Goal: Information Seeking & Learning: Learn about a topic

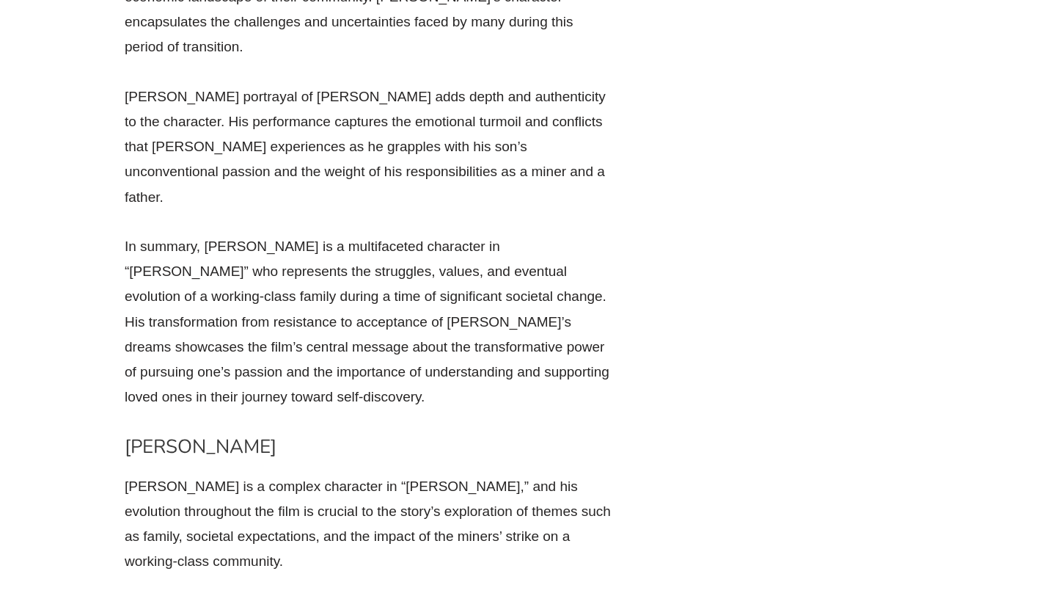
scroll to position [6754, 0]
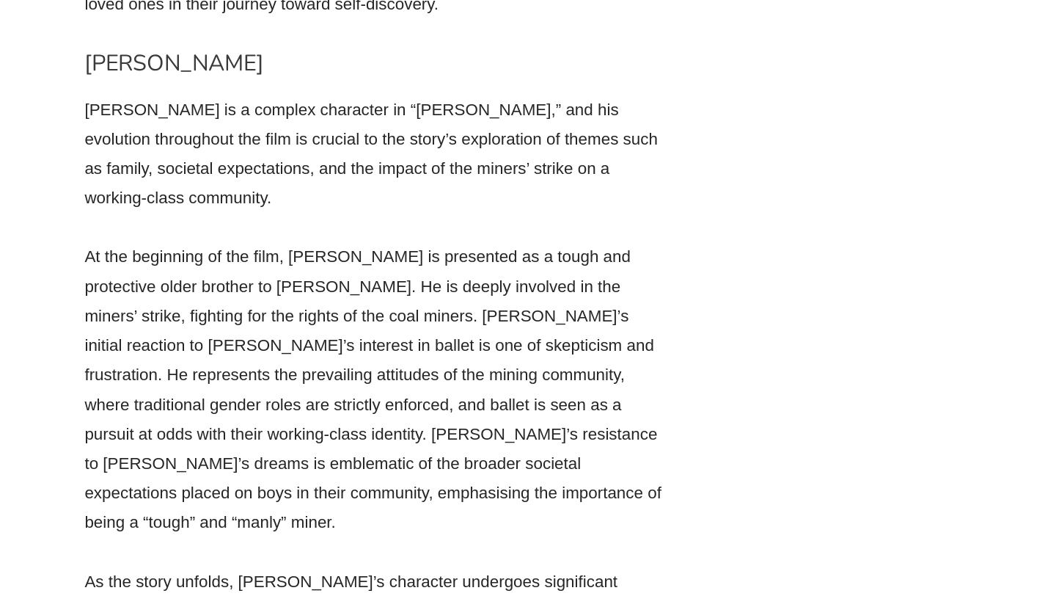
scroll to position [7033, 0]
drag, startPoint x: 347, startPoint y: 224, endPoint x: 451, endPoint y: 505, distance: 299.6
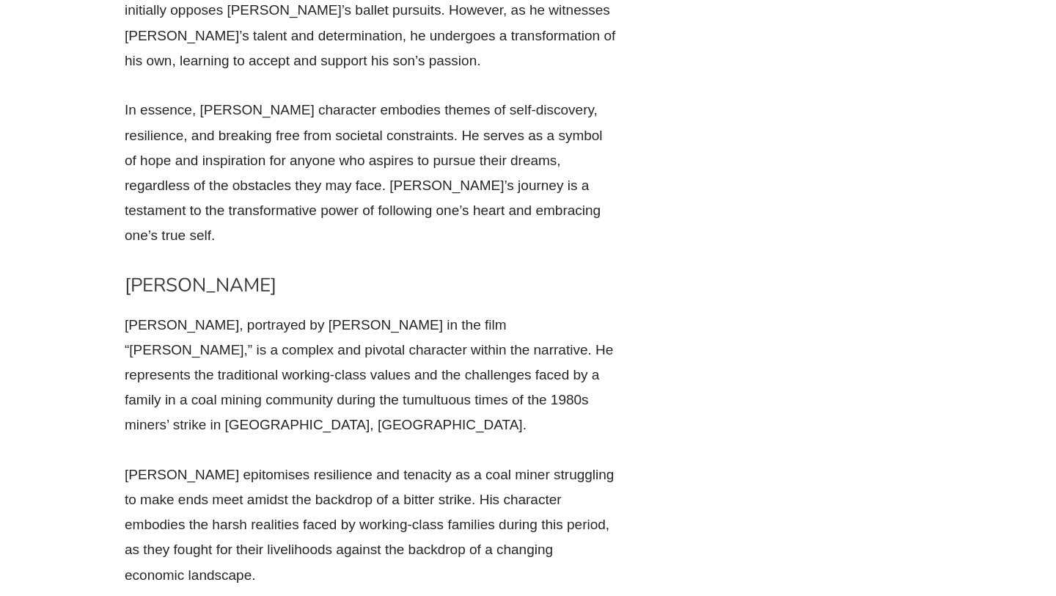
scroll to position [5528, 0]
click at [413, 461] on p "[PERSON_NAME] epitomises resilience and tenacity as a coal miner struggling to …" at bounding box center [370, 523] width 491 height 125
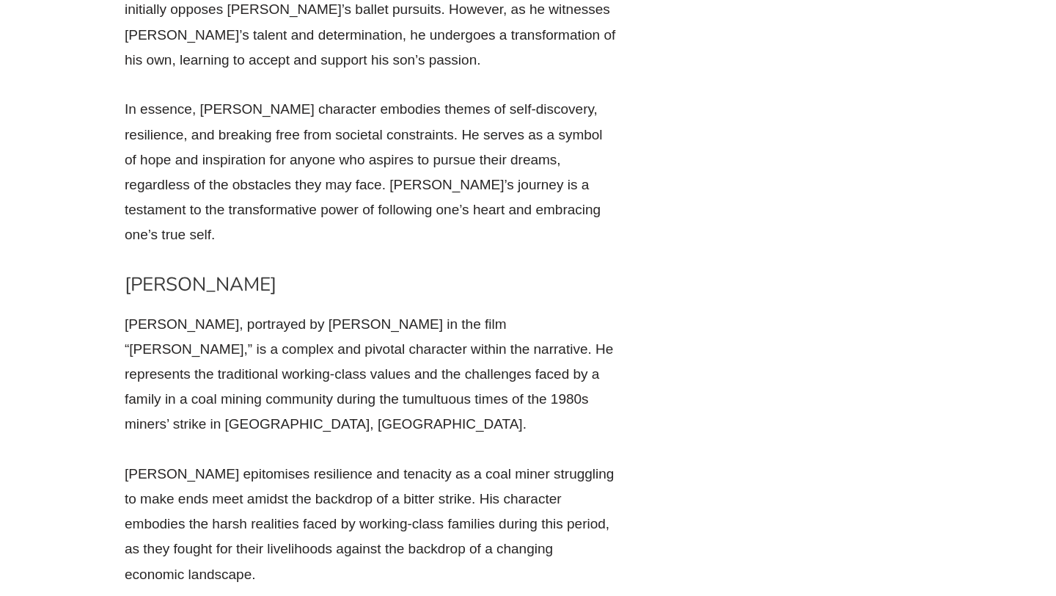
drag, startPoint x: 413, startPoint y: 243, endPoint x: 418, endPoint y: 485, distance: 242.1
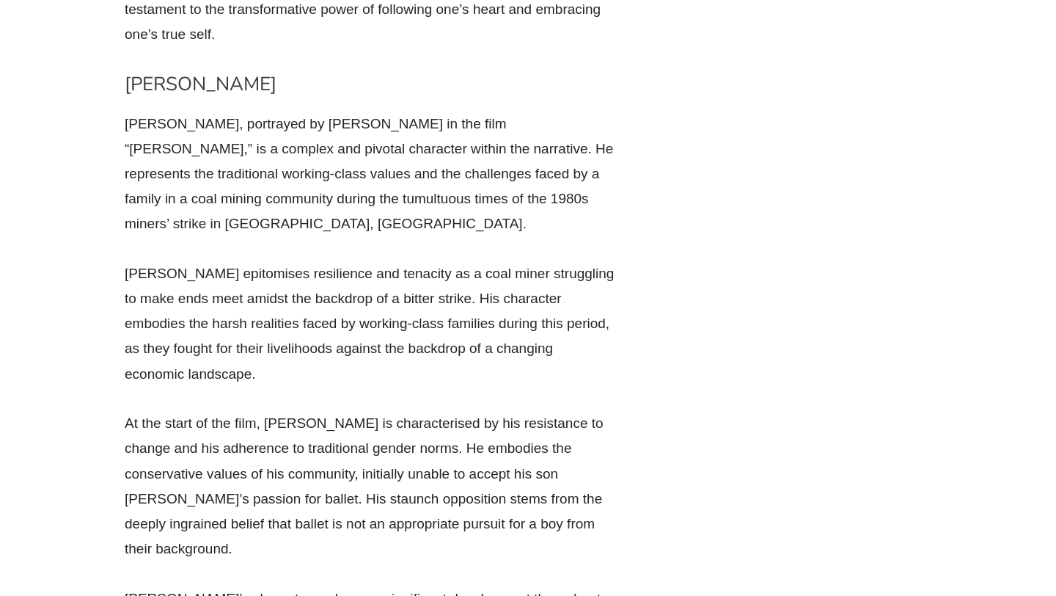
scroll to position [5733, 0]
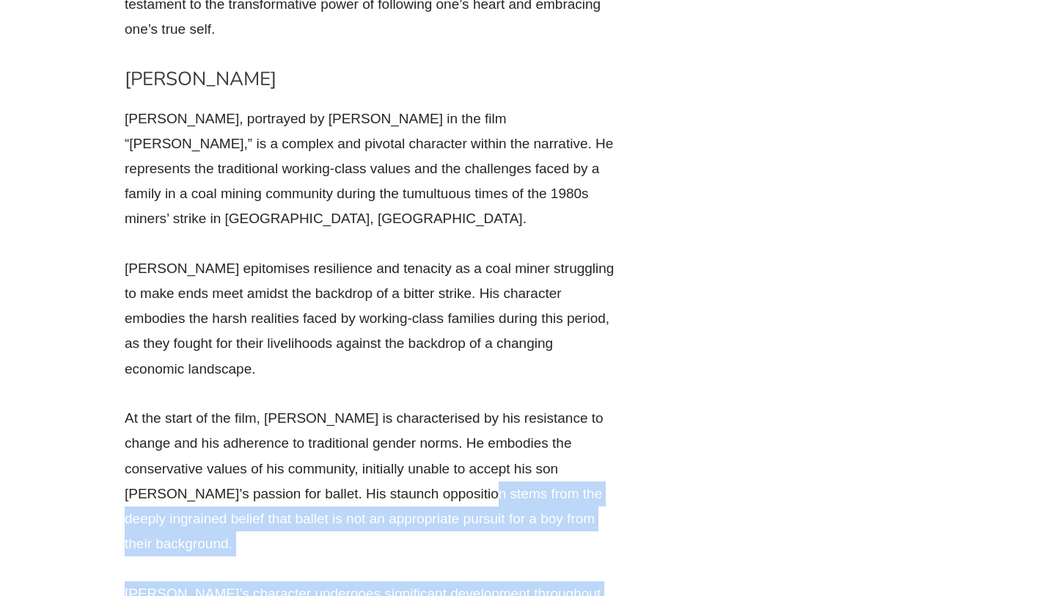
drag, startPoint x: 392, startPoint y: 142, endPoint x: 421, endPoint y: 450, distance: 309.4
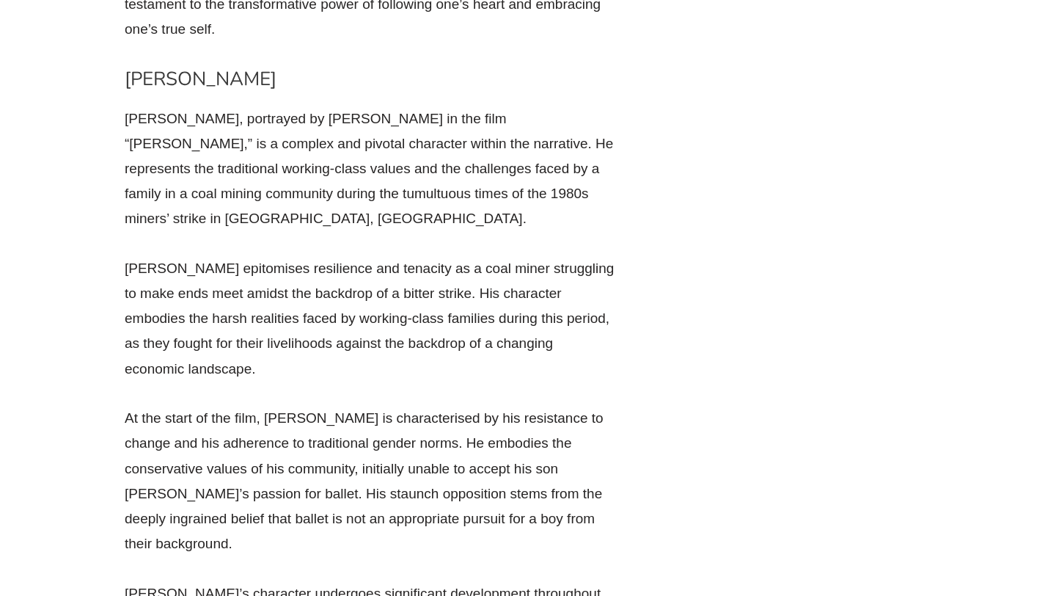
scroll to position [5831, 0]
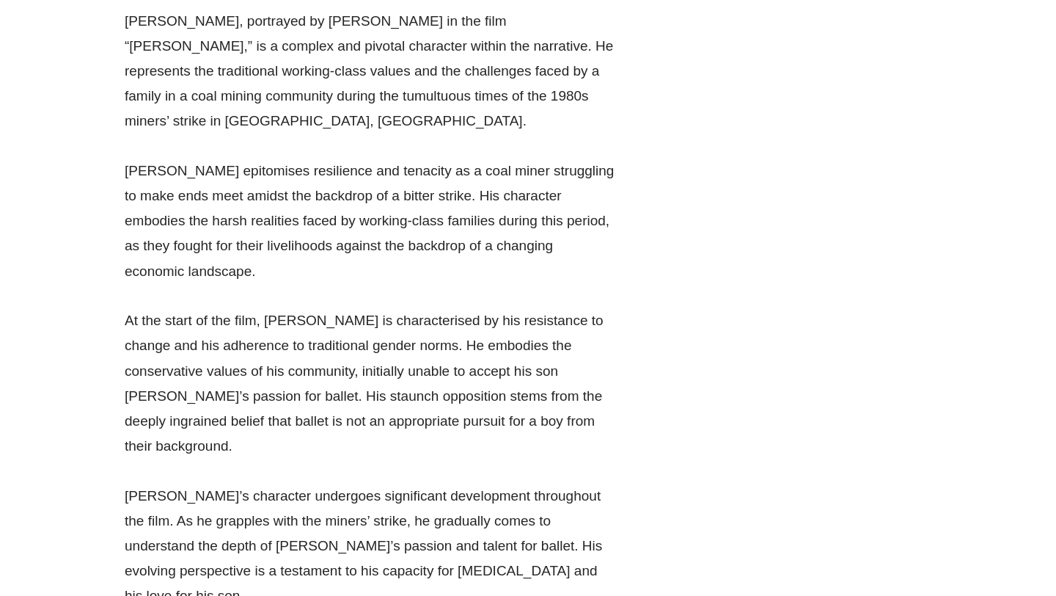
drag, startPoint x: 388, startPoint y: 358, endPoint x: 412, endPoint y: 531, distance: 174.8
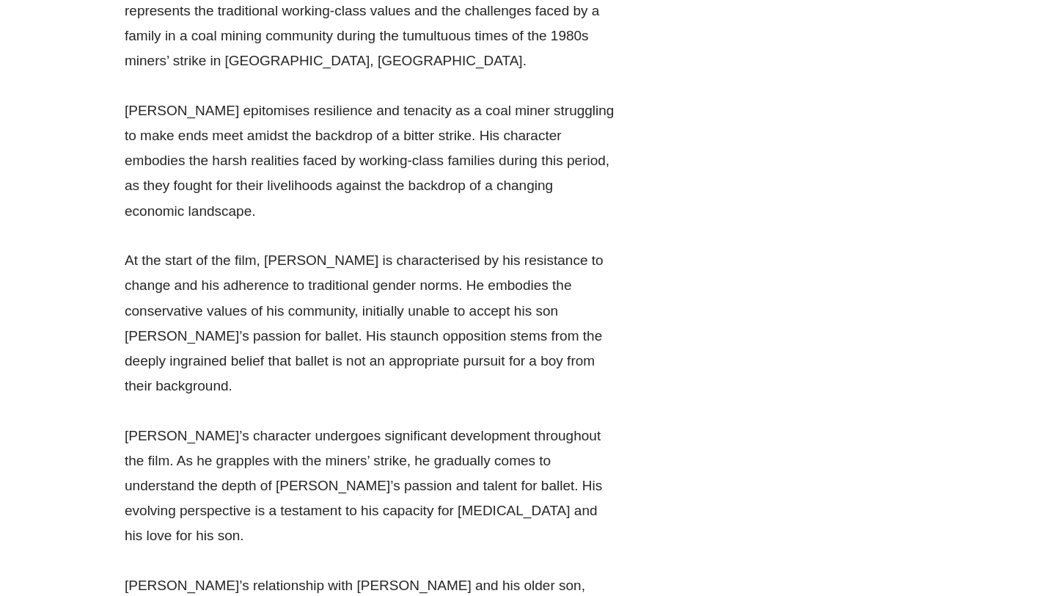
scroll to position [5894, 0]
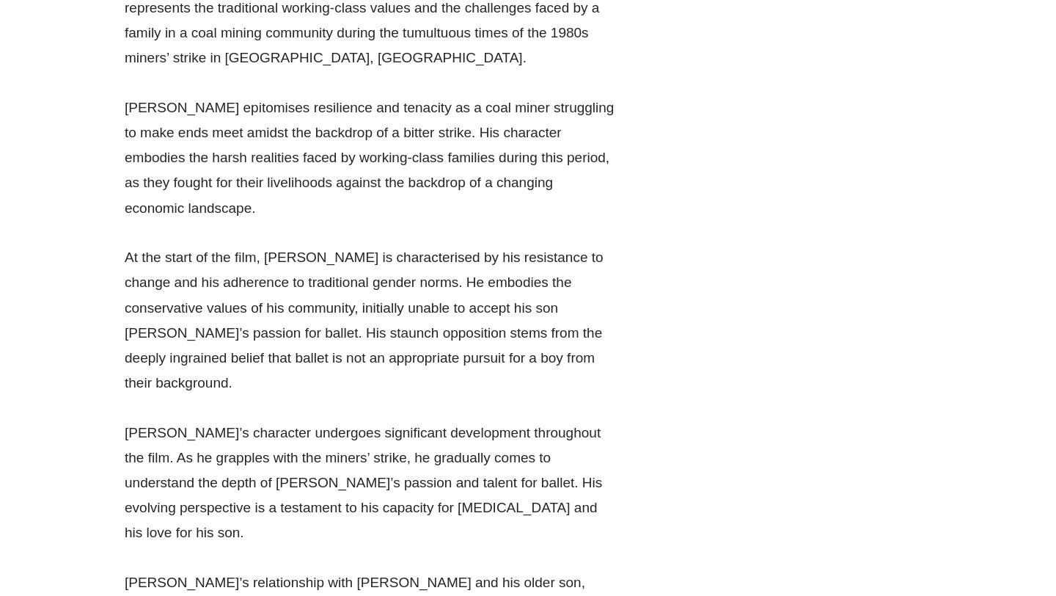
drag, startPoint x: 392, startPoint y: 350, endPoint x: 435, endPoint y: 461, distance: 118.9
click at [435, 458] on div "[PERSON_NAME], portrayed by [PERSON_NAME] in the film “[PERSON_NAME],” is a com…" at bounding box center [370, 596] width 491 height 1300
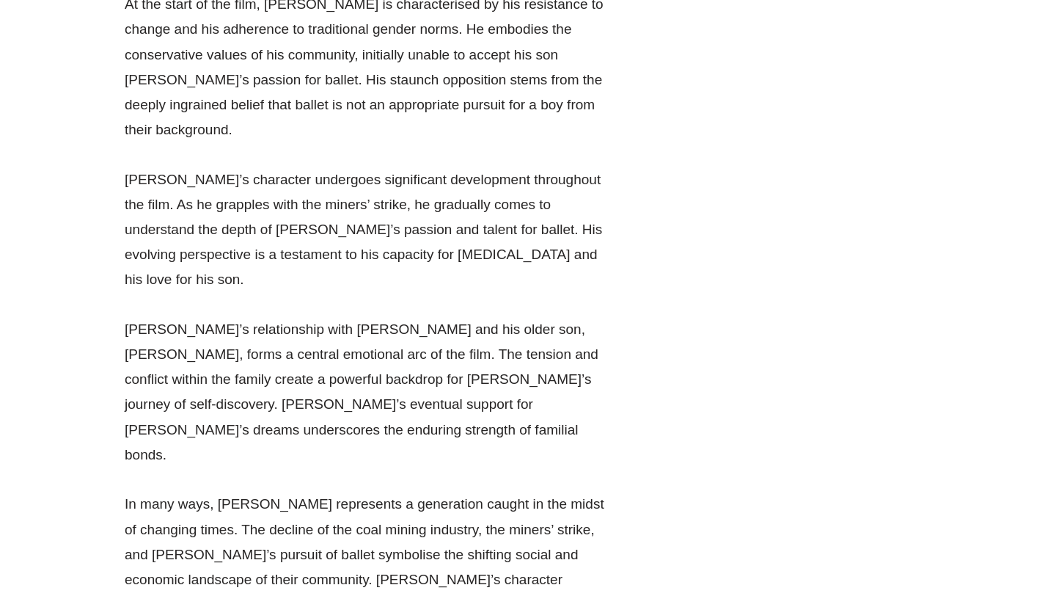
scroll to position [6154, 0]
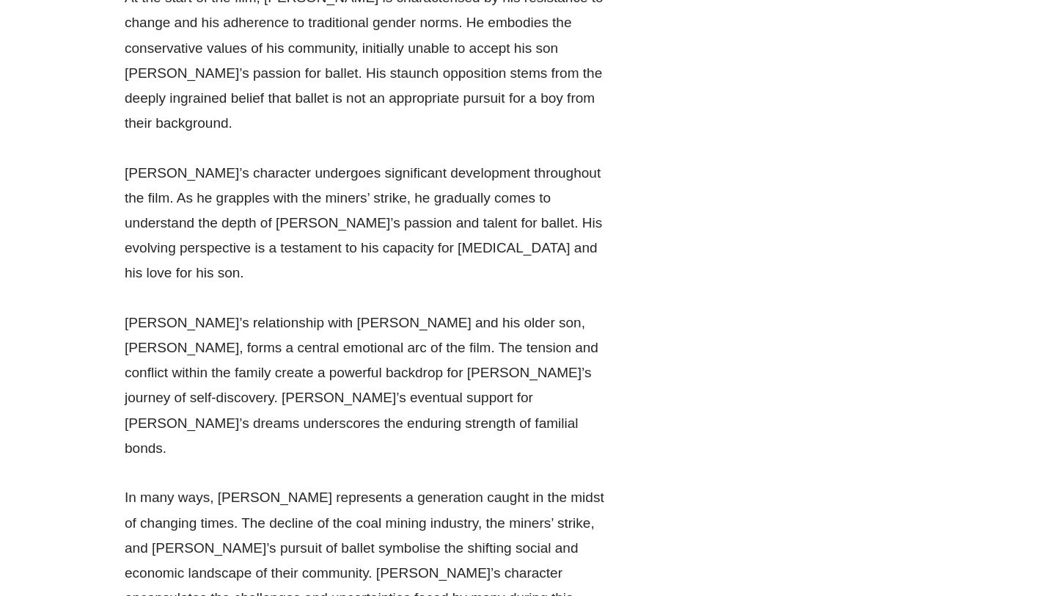
drag, startPoint x: 442, startPoint y: 170, endPoint x: 463, endPoint y: 481, distance: 311.7
click at [463, 481] on div "[PERSON_NAME], portrayed by [PERSON_NAME] in the film “[PERSON_NAME],” is a com…" at bounding box center [370, 336] width 491 height 1300
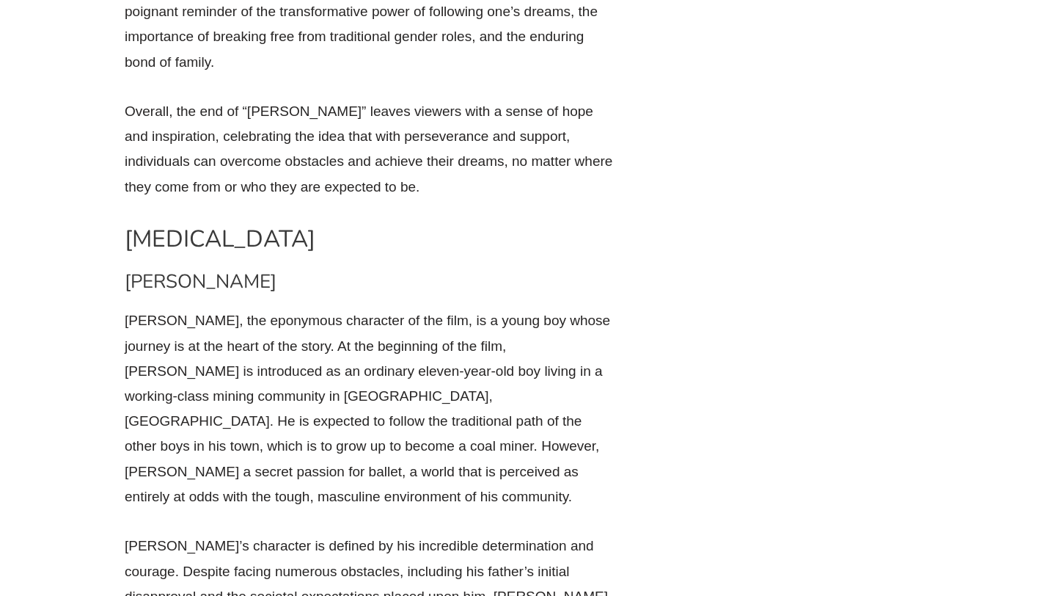
scroll to position [4618, 0]
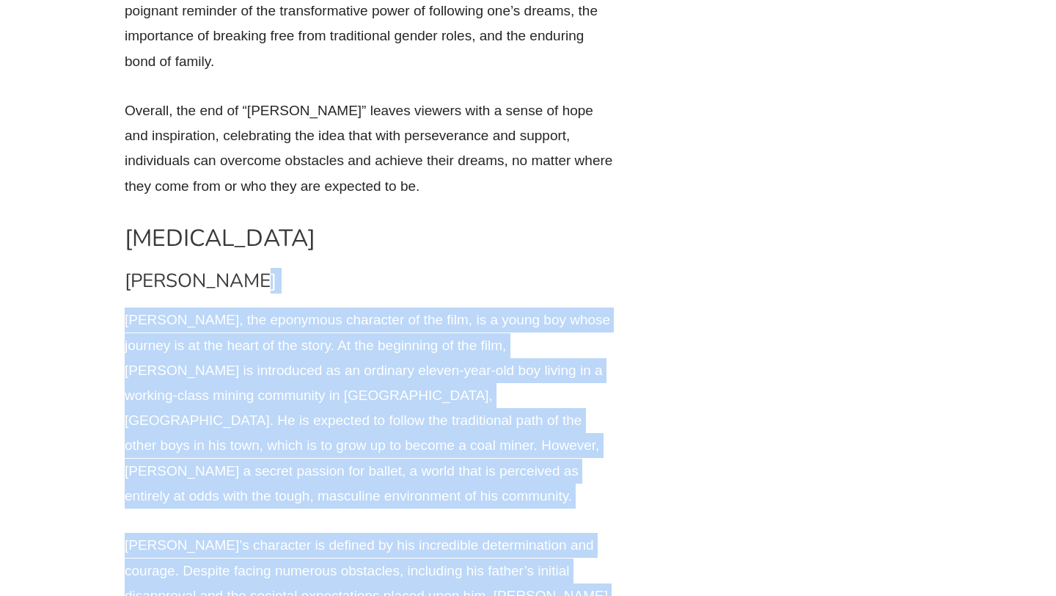
drag, startPoint x: 450, startPoint y: 21, endPoint x: 476, endPoint y: 362, distance: 342.1
click at [476, 532] on p "[PERSON_NAME]’s character is defined by his incredible determination and courag…" at bounding box center [370, 594] width 491 height 125
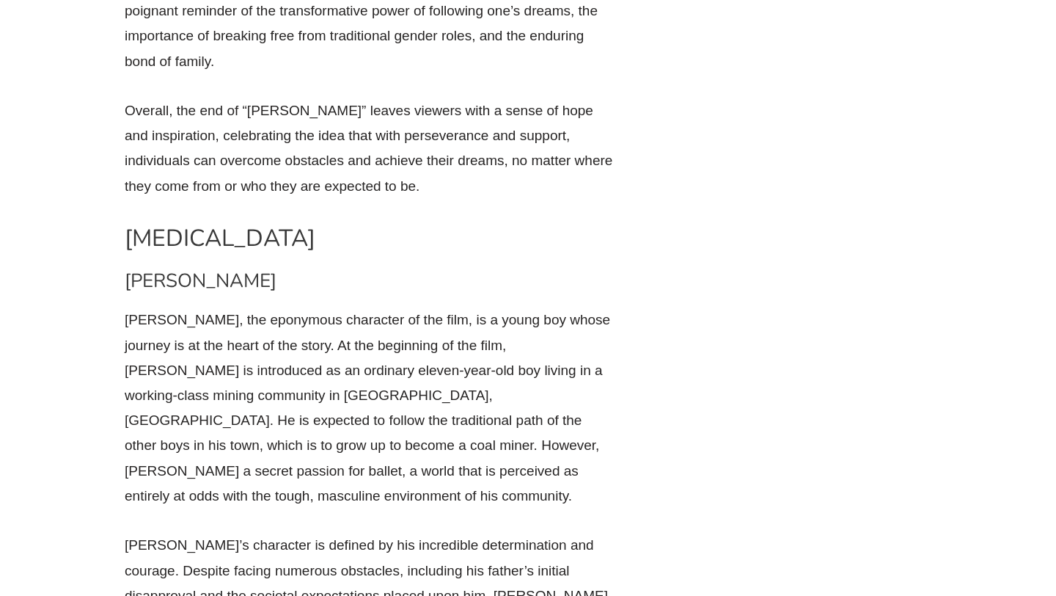
click at [476, 532] on p "[PERSON_NAME]’s character is defined by his incredible determination and courag…" at bounding box center [370, 594] width 491 height 125
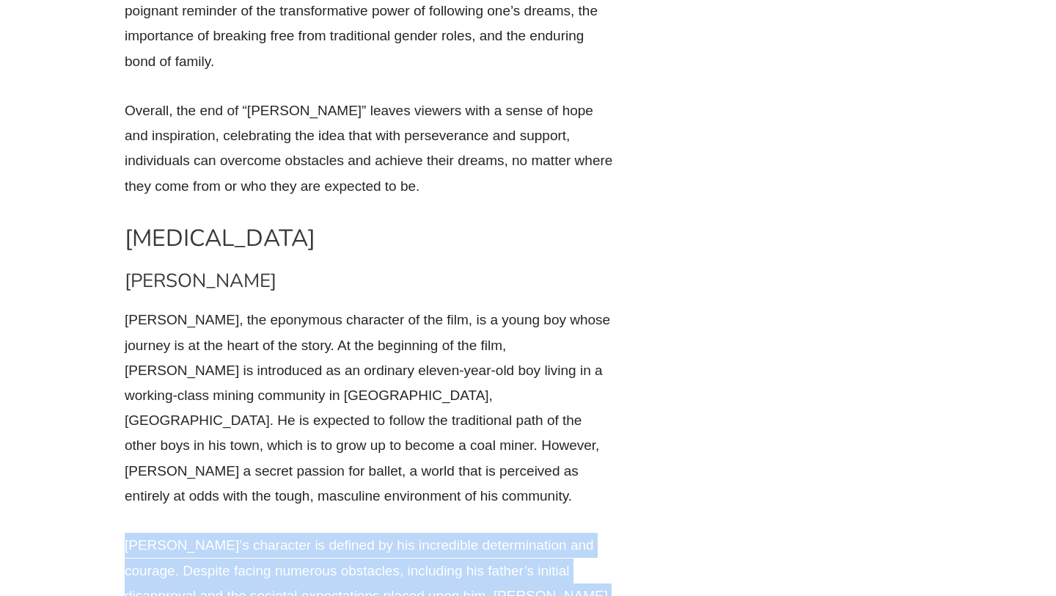
click at [476, 532] on p "[PERSON_NAME]’s character is defined by his incredible determination and courag…" at bounding box center [370, 594] width 491 height 125
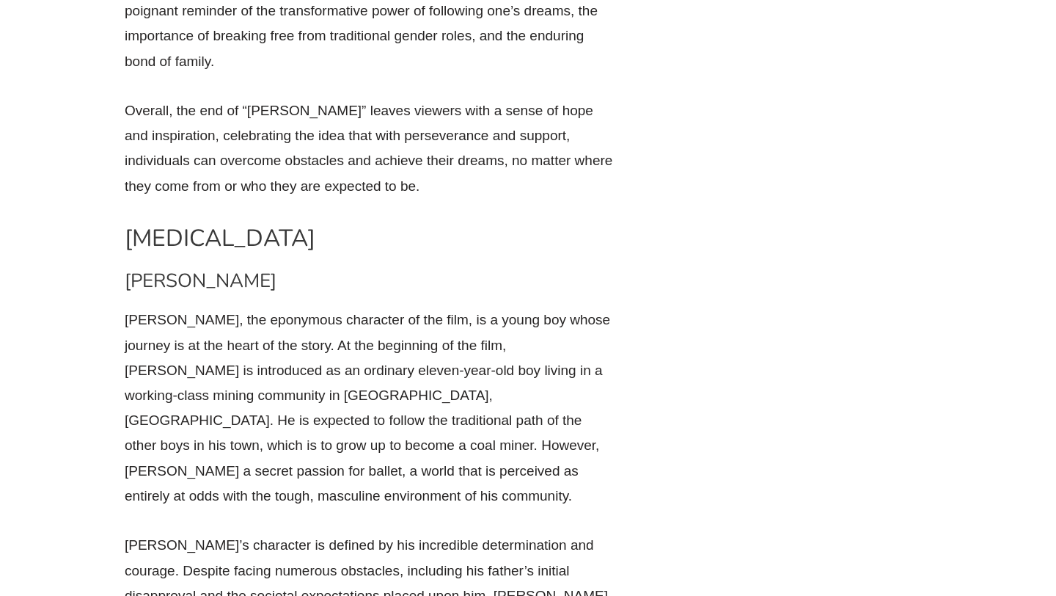
click at [465, 532] on p "[PERSON_NAME]’s character is defined by his incredible determination and courag…" at bounding box center [370, 594] width 491 height 125
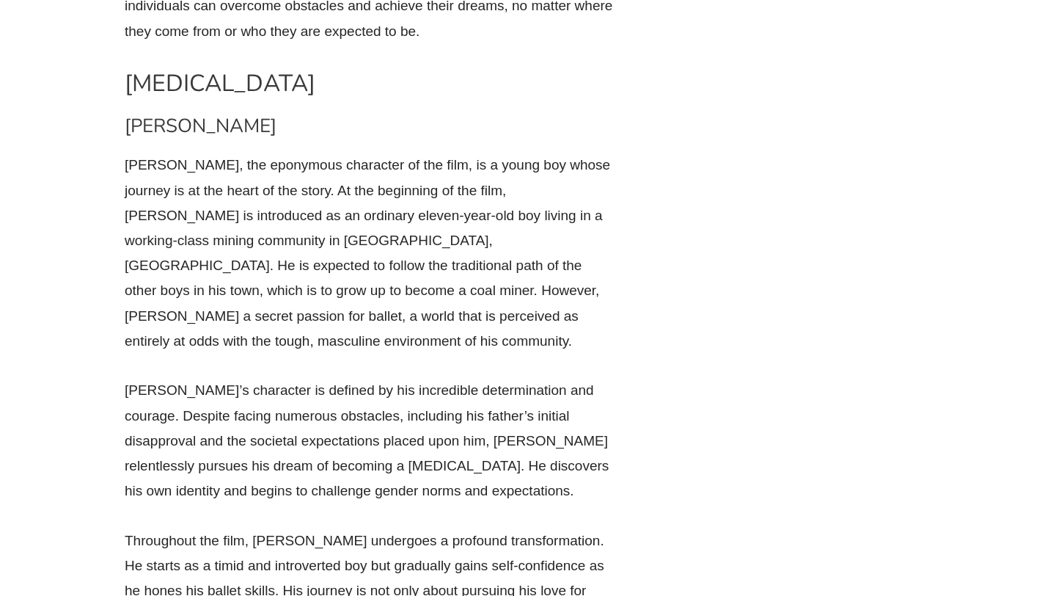
scroll to position [4775, 0]
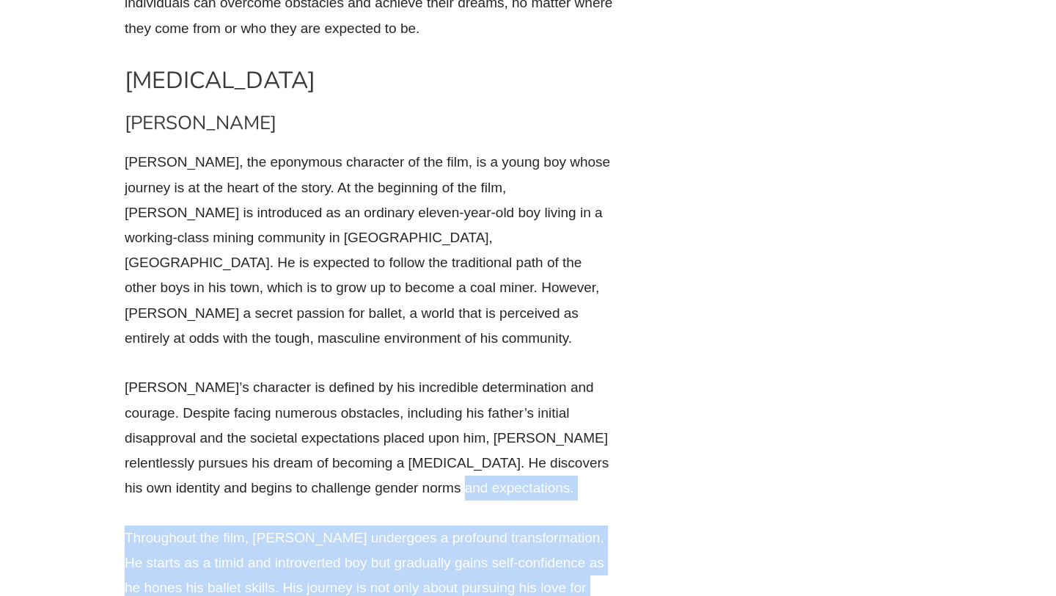
drag, startPoint x: 464, startPoint y: 356, endPoint x: 470, endPoint y: 194, distance: 162.2
click at [470, 194] on div "[PERSON_NAME], the eponymous character of the film, is a young boy whose journe…" at bounding box center [370, 575] width 491 height 850
click at [470, 375] on p "[PERSON_NAME]’s character is defined by his incredible determination and courag…" at bounding box center [370, 437] width 491 height 125
drag, startPoint x: 470, startPoint y: 194, endPoint x: 486, endPoint y: 475, distance: 282.1
click at [486, 475] on div "[PERSON_NAME], the eponymous character of the film, is a young boy whose journe…" at bounding box center [370, 575] width 491 height 850
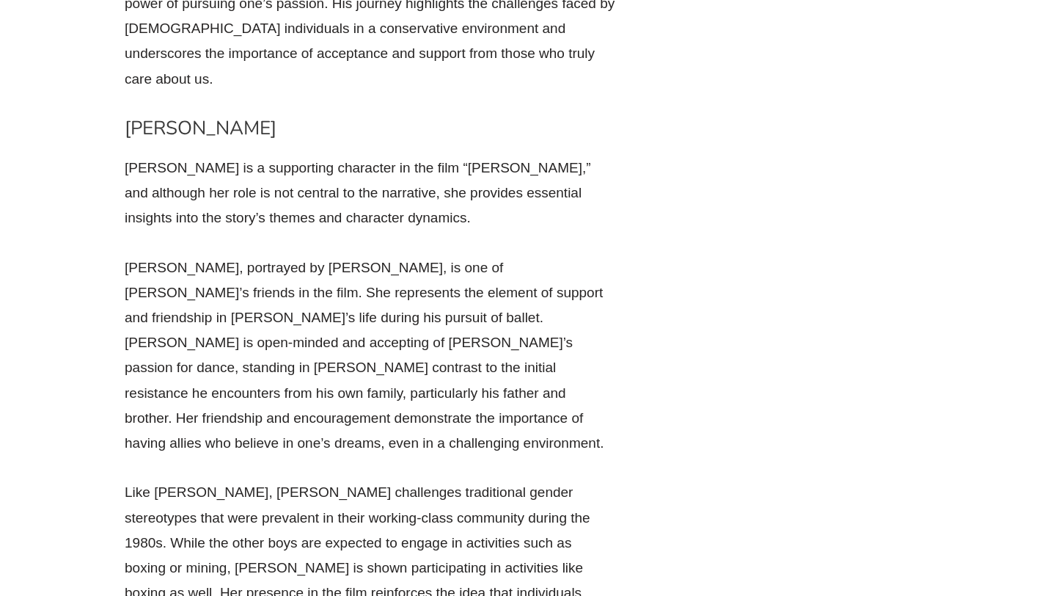
scroll to position [12043, 0]
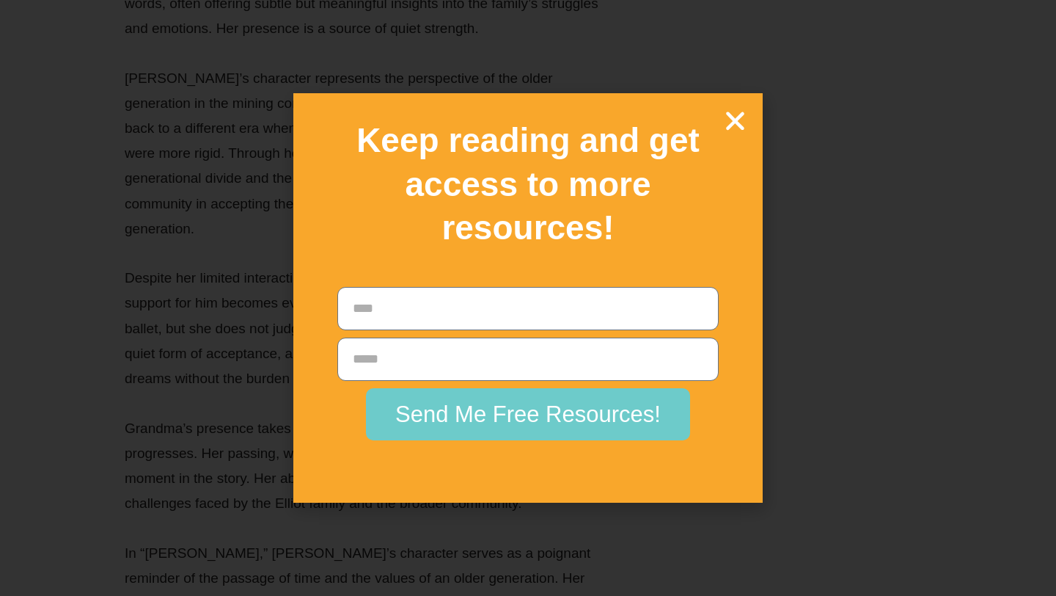
click at [736, 135] on h2 "Keep reading and get access to more resources!" at bounding box center [528, 184] width 418 height 131
click at [736, 130] on icon "Close" at bounding box center [735, 121] width 26 height 26
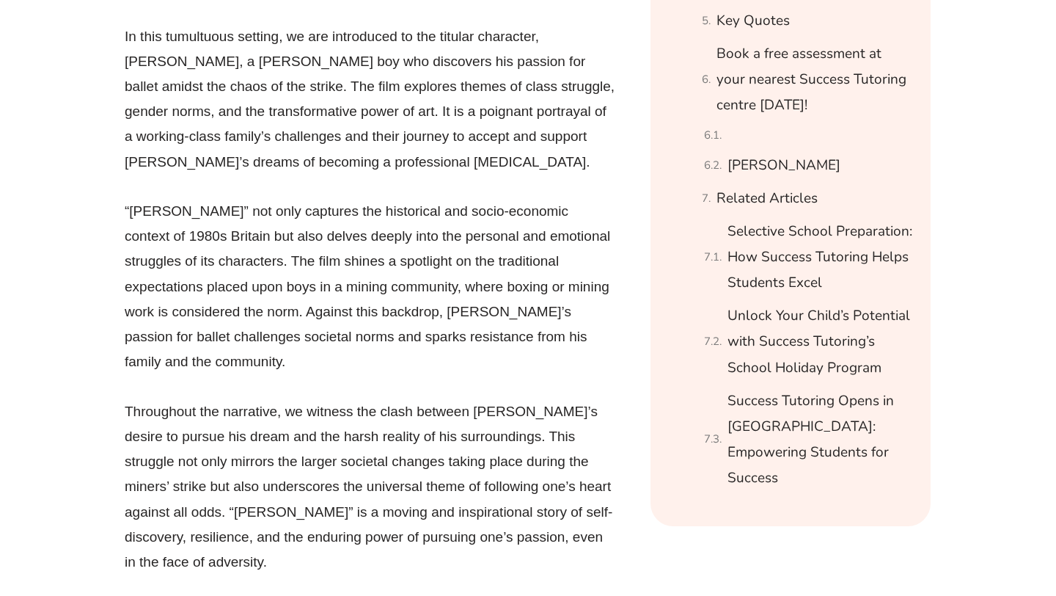
scroll to position [1575, 0]
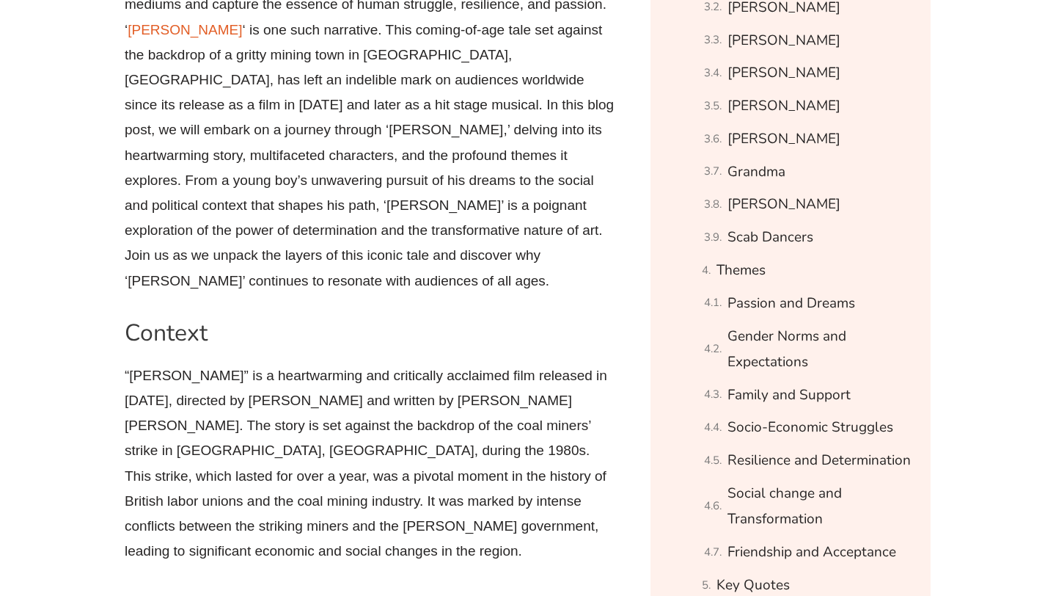
scroll to position [1004, 0]
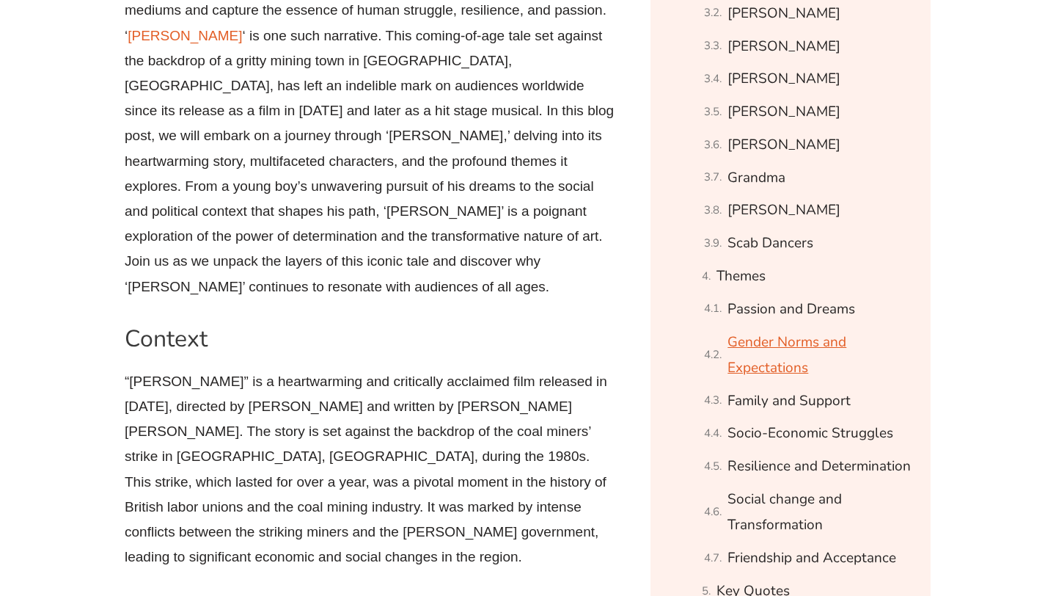
click at [766, 351] on link "Gender Norms and Expectations" at bounding box center [820, 355] width 185 height 52
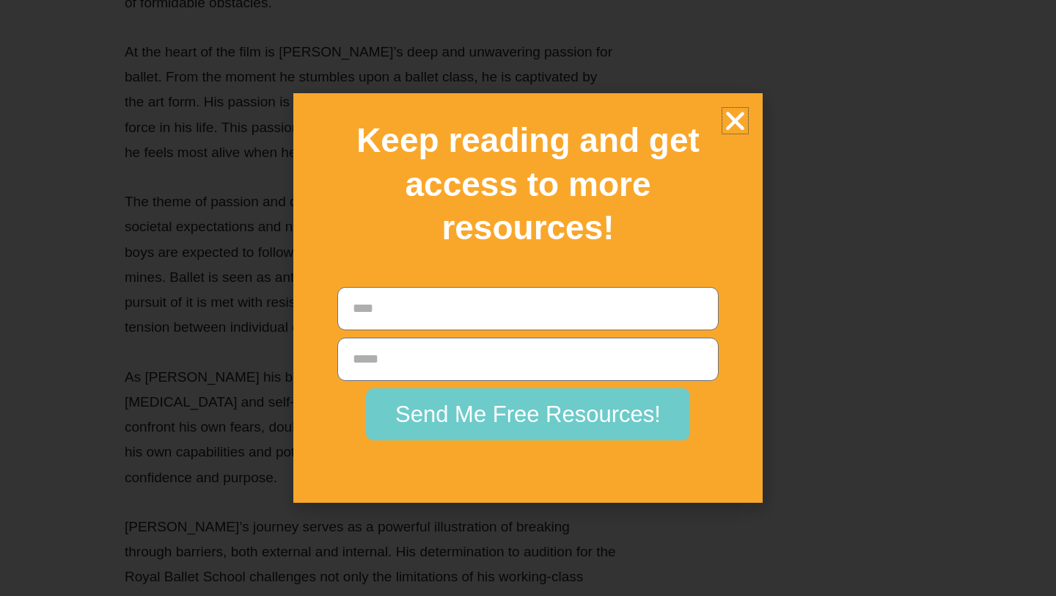
scroll to position [15274, 0]
click at [727, 114] on icon "Close" at bounding box center [735, 121] width 26 height 26
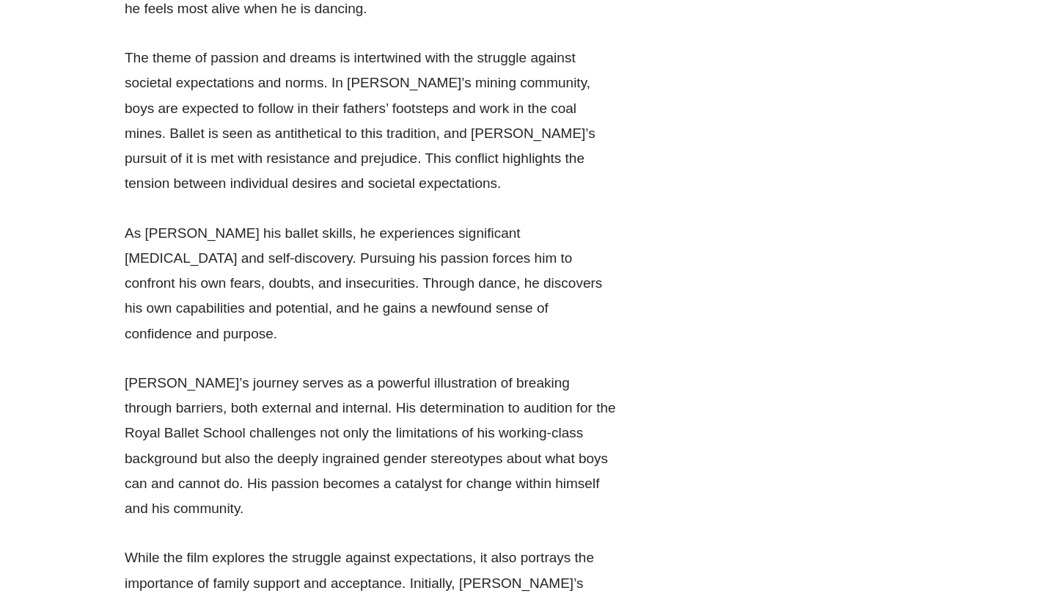
drag, startPoint x: 473, startPoint y: 87, endPoint x: 523, endPoint y: 461, distance: 376.6
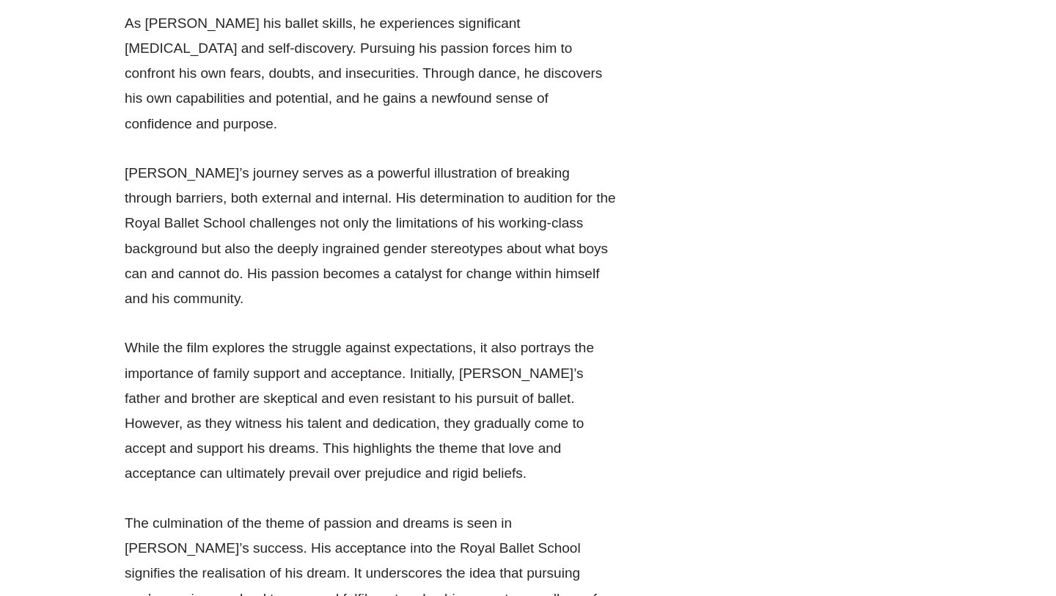
scroll to position [15487, 0]
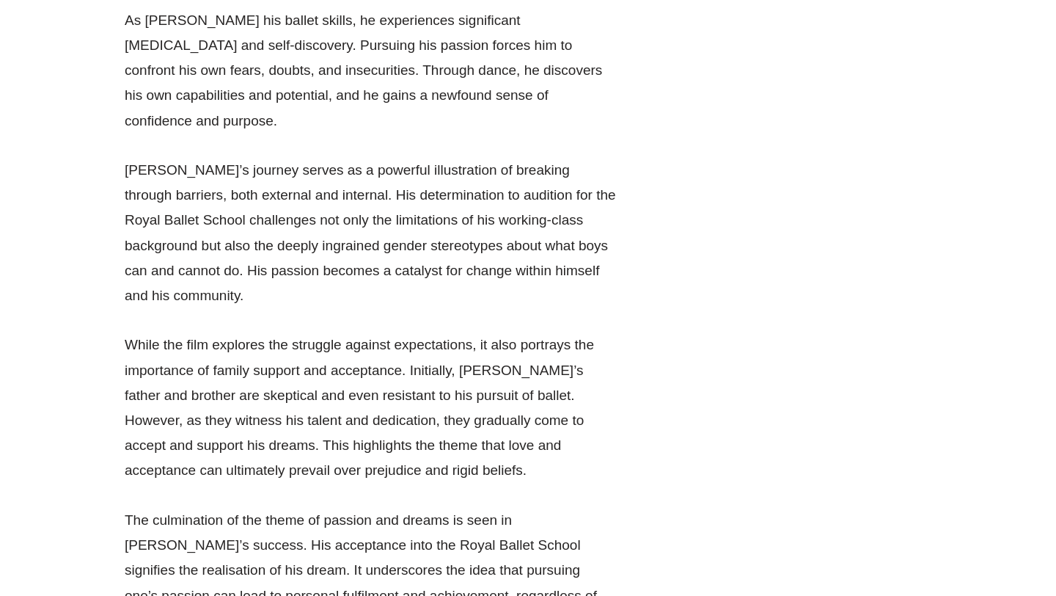
drag, startPoint x: 350, startPoint y: 16, endPoint x: 374, endPoint y: 298, distance: 282.7
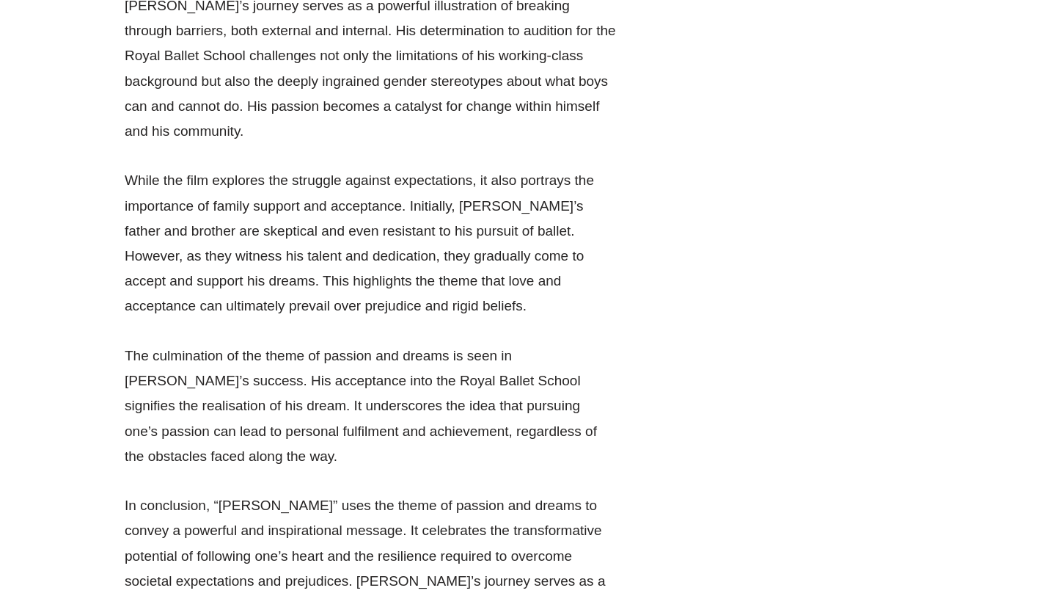
scroll to position [15655, 0]
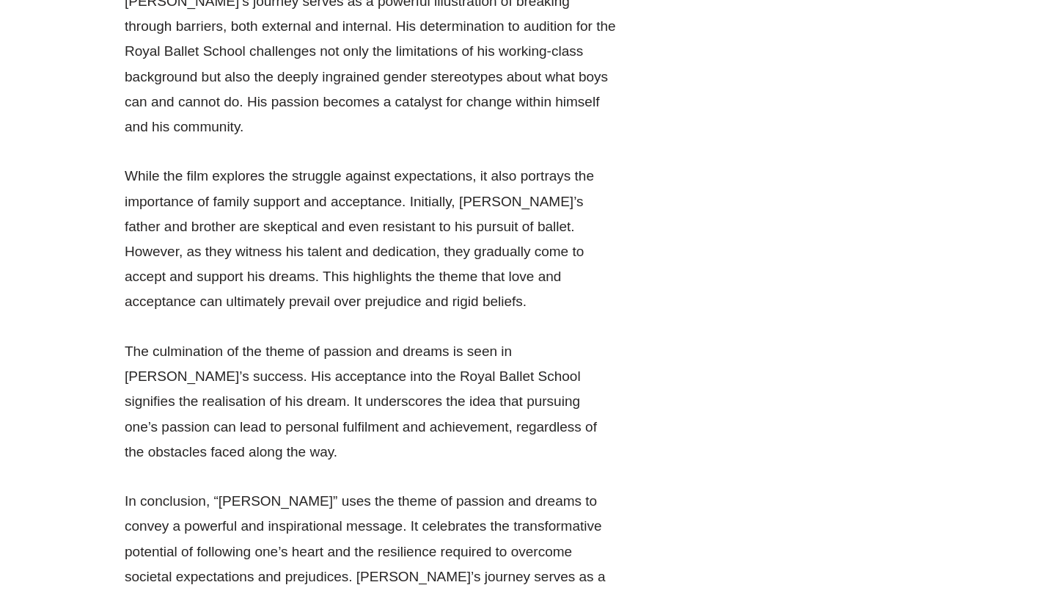
drag, startPoint x: 374, startPoint y: 64, endPoint x: 385, endPoint y: 392, distance: 328.8
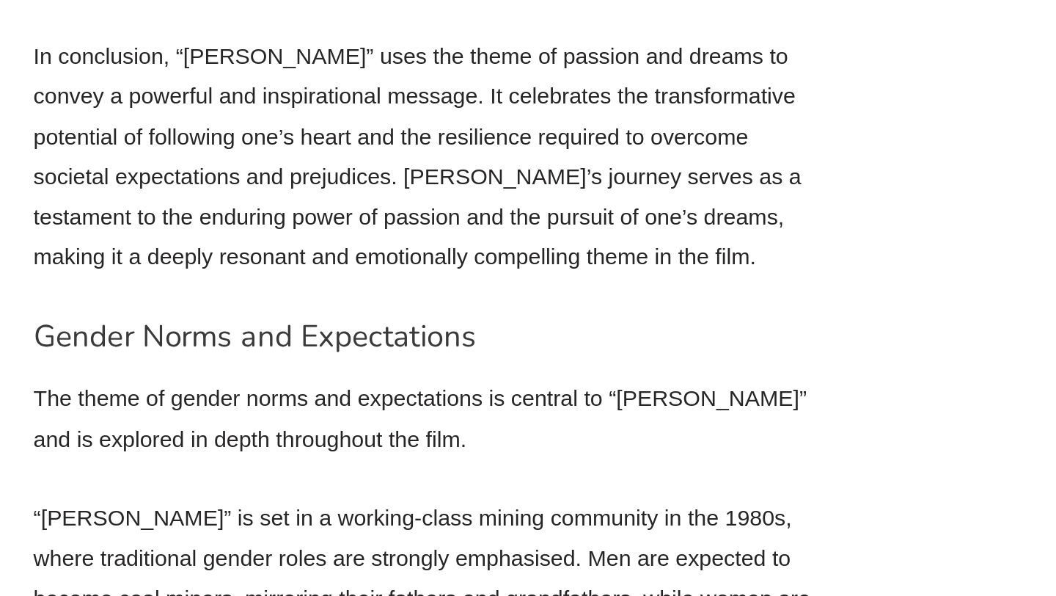
scroll to position [15902, 0]
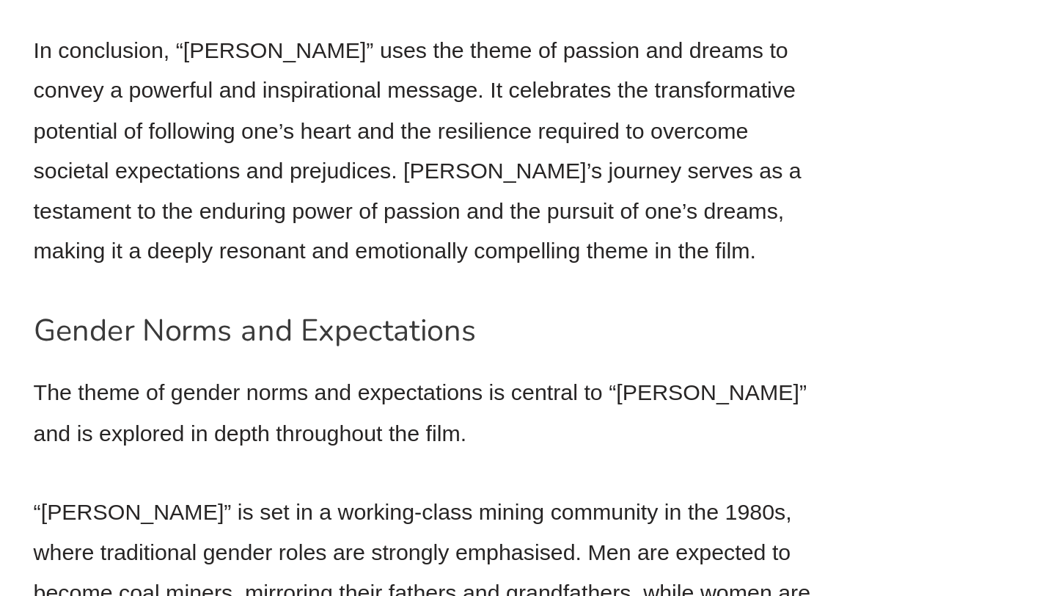
drag, startPoint x: 332, startPoint y: 139, endPoint x: 315, endPoint y: 378, distance: 240.4
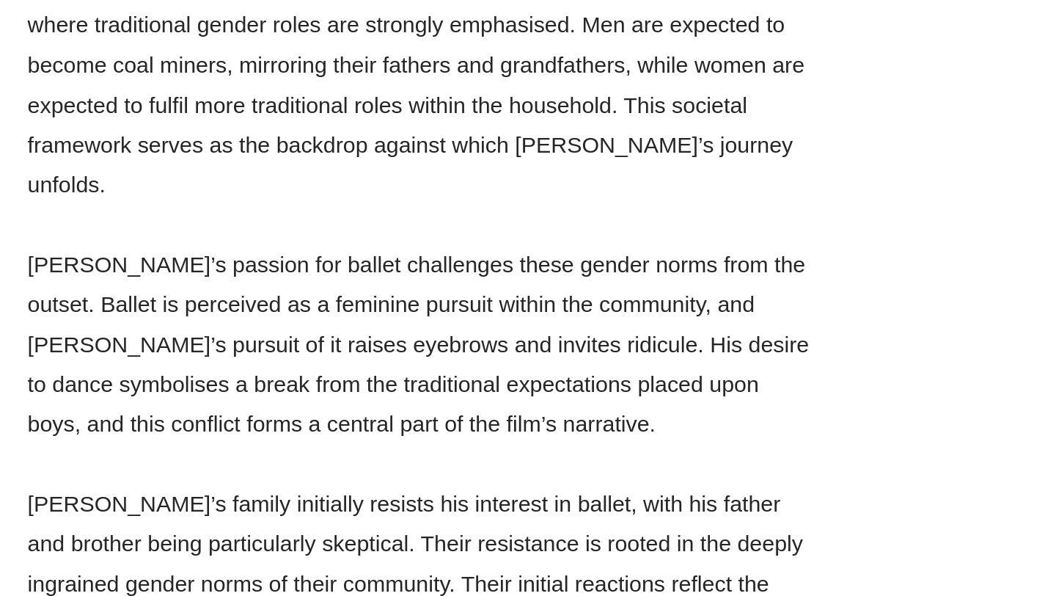
scroll to position [16239, 0]
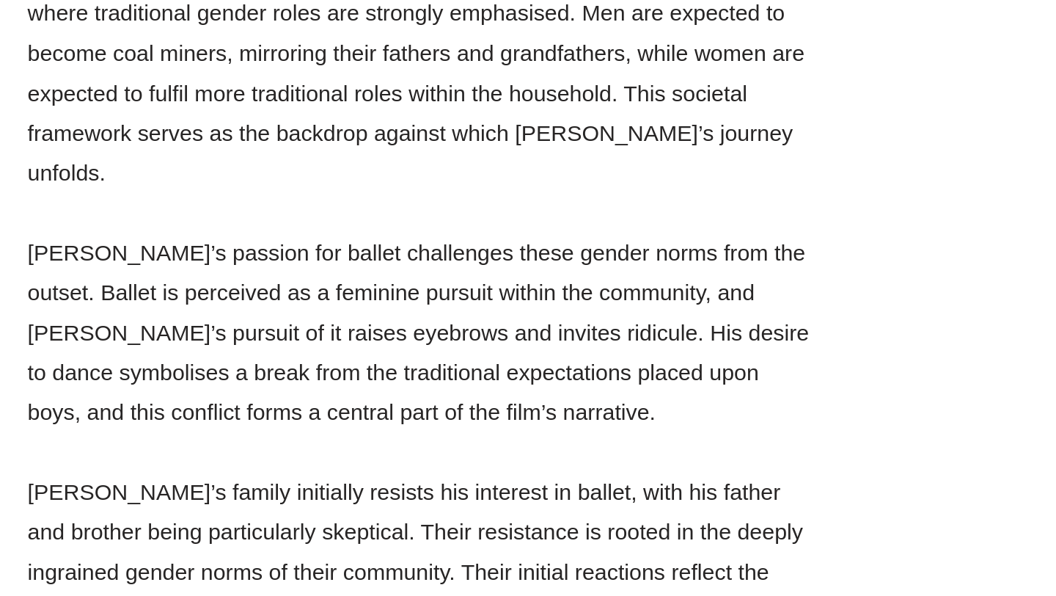
drag, startPoint x: 475, startPoint y: 259, endPoint x: 474, endPoint y: 474, distance: 214.9
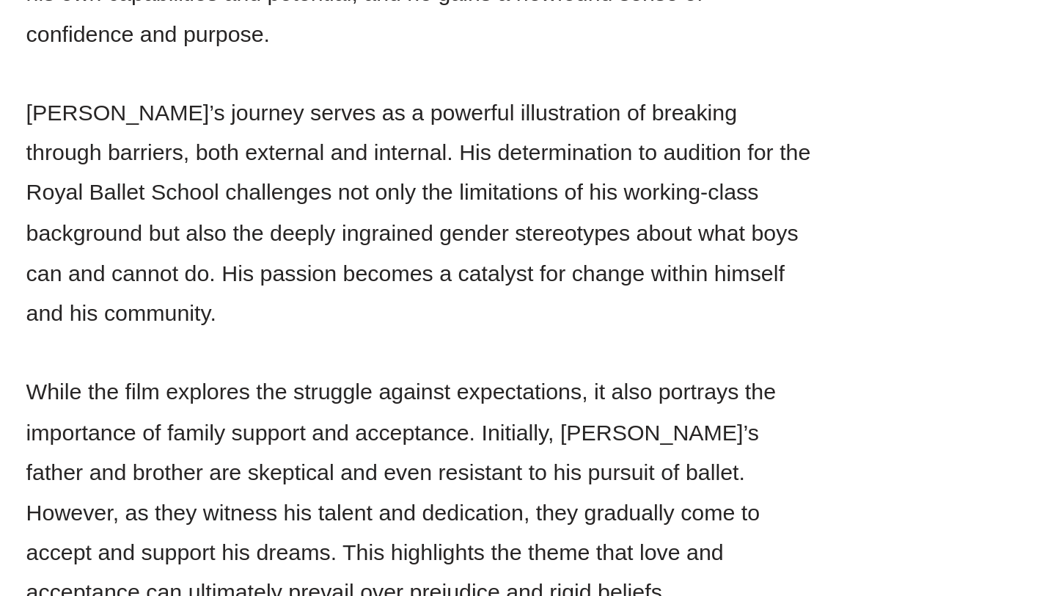
scroll to position [15365, 0]
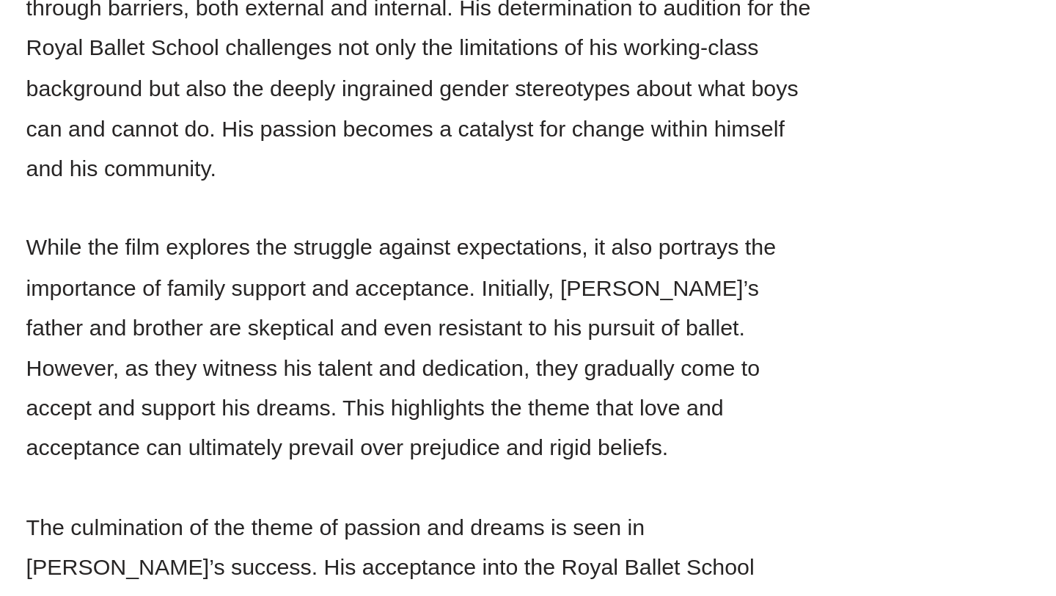
scroll to position [15459, 0]
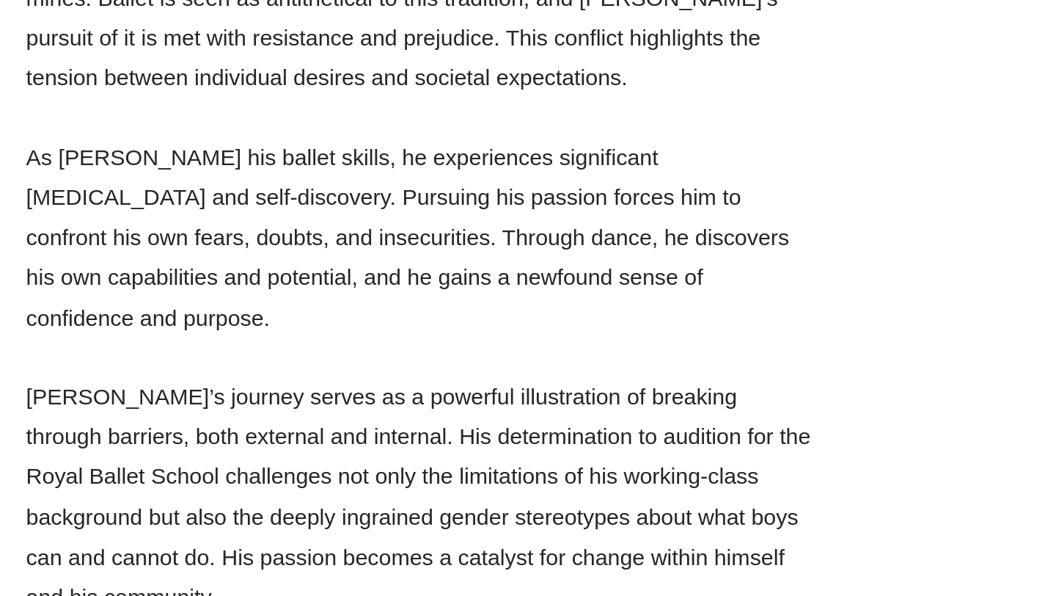
scroll to position [15407, 0]
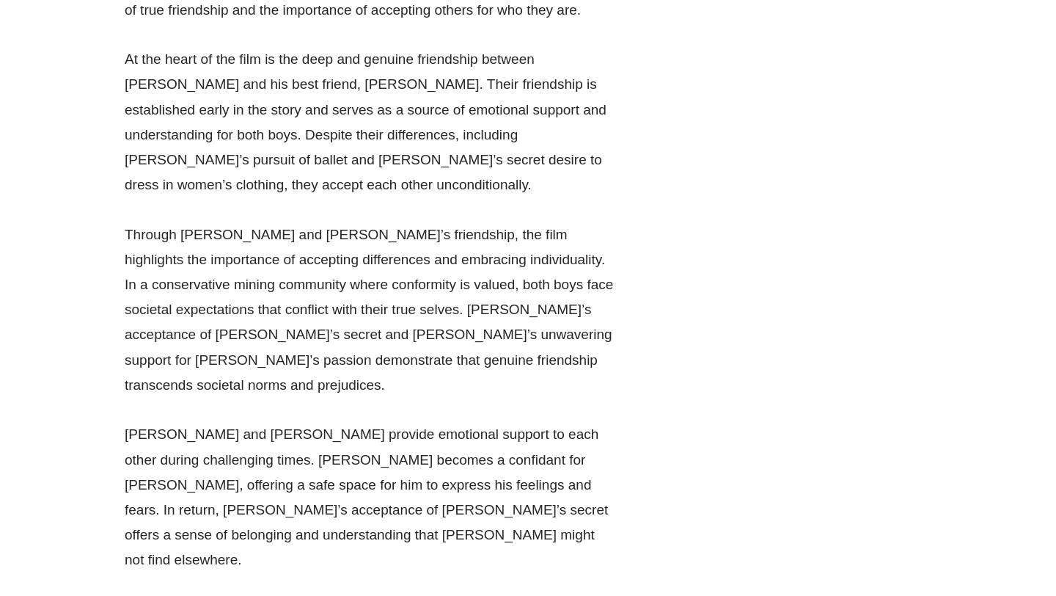
scroll to position [23478, 0]
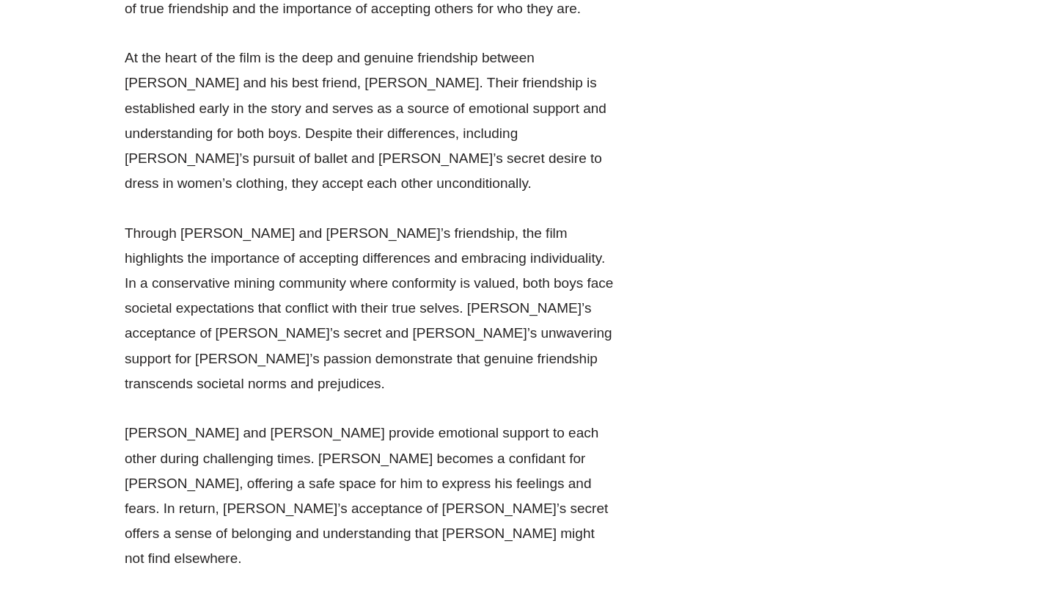
drag, startPoint x: 477, startPoint y: 176, endPoint x: 486, endPoint y: 211, distance: 36.3
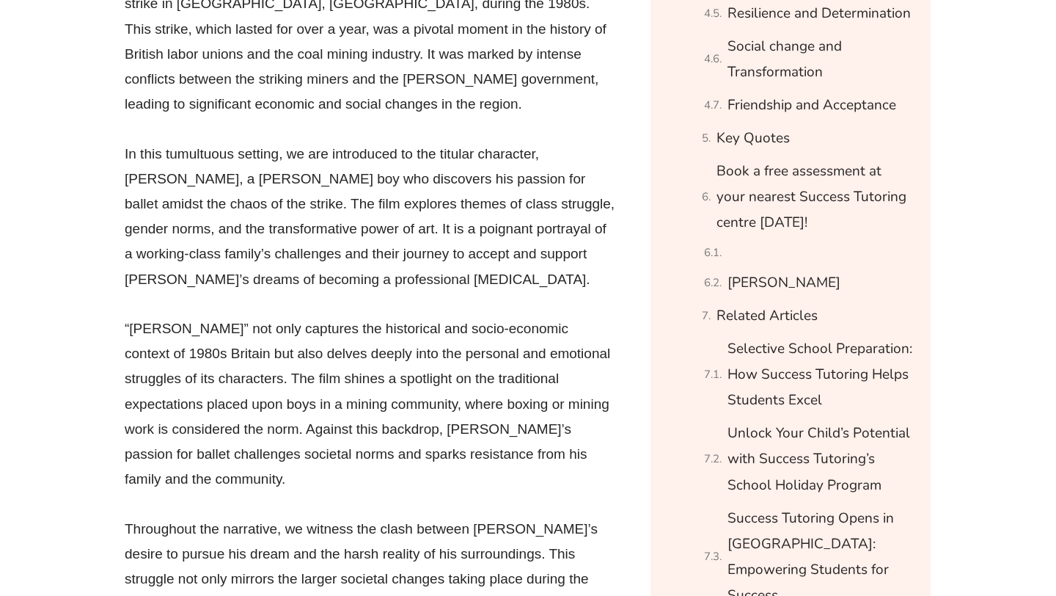
scroll to position [1457, 0]
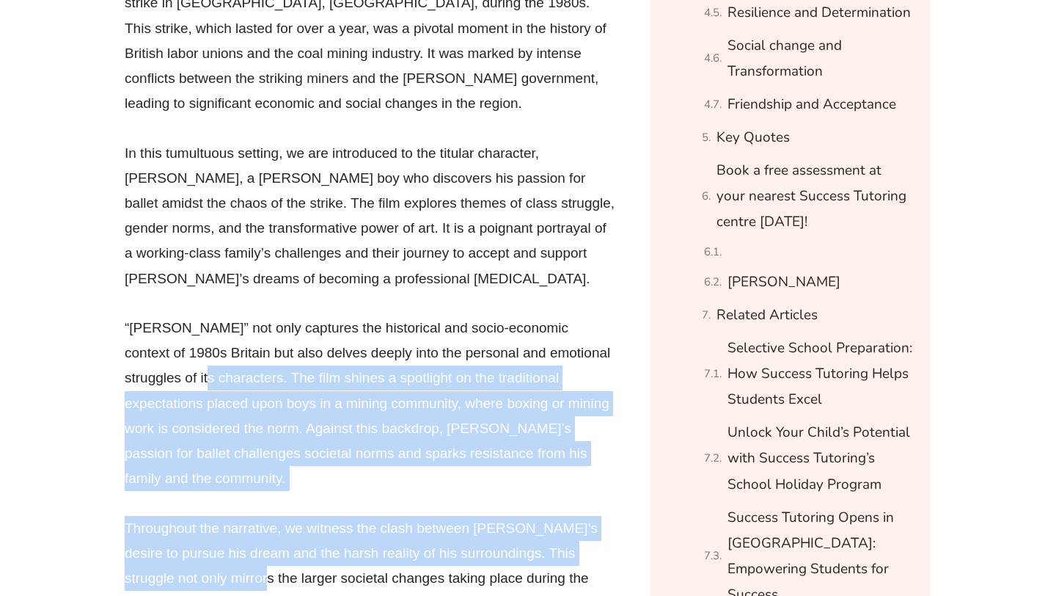
drag, startPoint x: 151, startPoint y: 275, endPoint x: 205, endPoint y: 475, distance: 207.5
click at [205, 475] on div "“Billy Elliot” is a heartwarming and critically acclaimed film released in 2000…" at bounding box center [370, 303] width 491 height 775
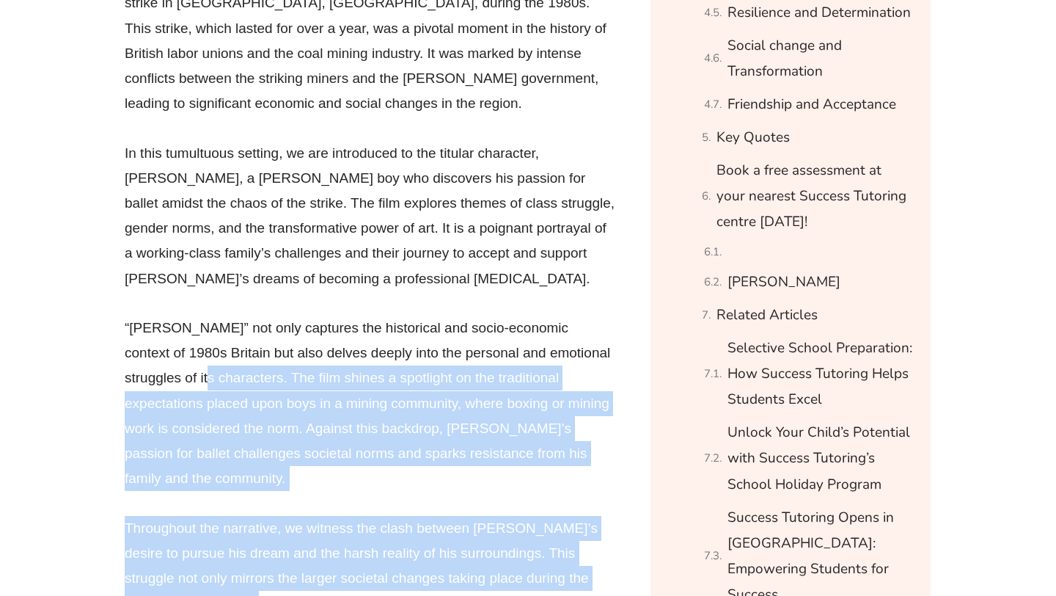
click at [205, 516] on p "Throughout the narrative, we witness the clash between [PERSON_NAME]’s desire t…" at bounding box center [370, 603] width 491 height 175
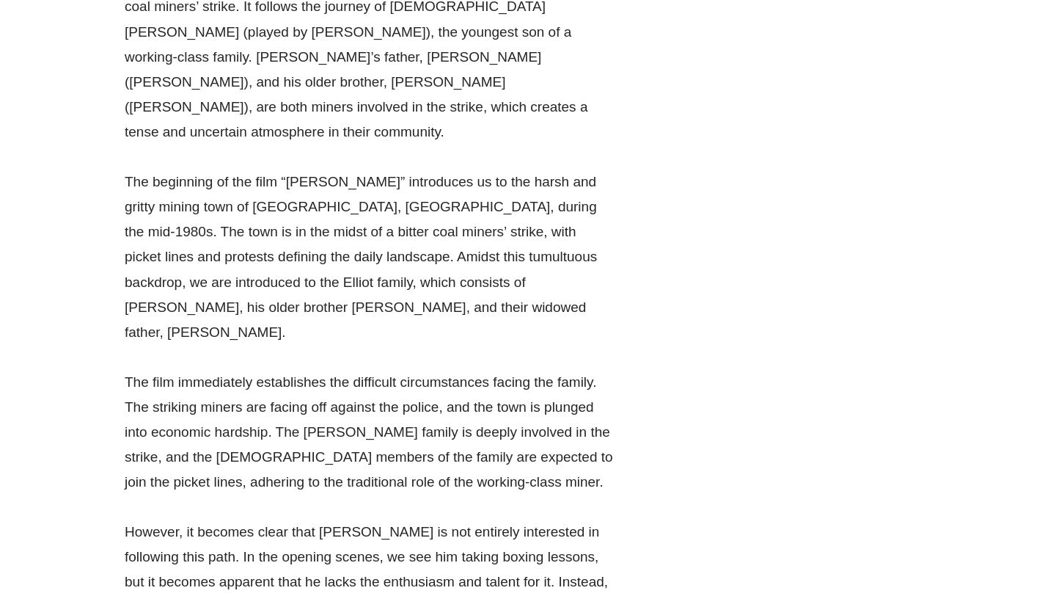
scroll to position [2291, 0]
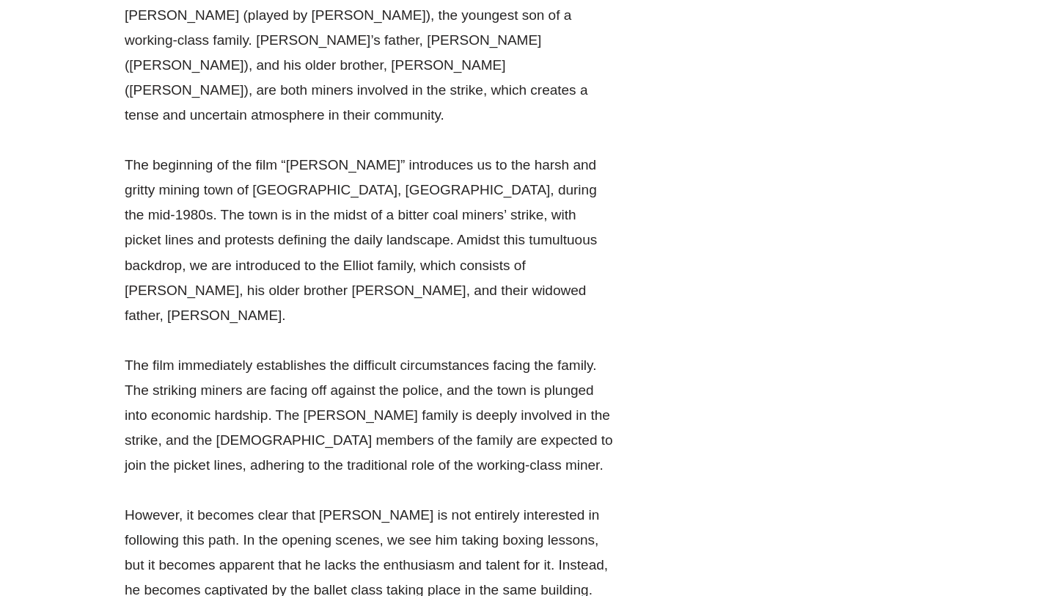
click at [271, 502] on p "However, it becomes clear that [PERSON_NAME] is not entirely interested in foll…" at bounding box center [370, 602] width 491 height 201
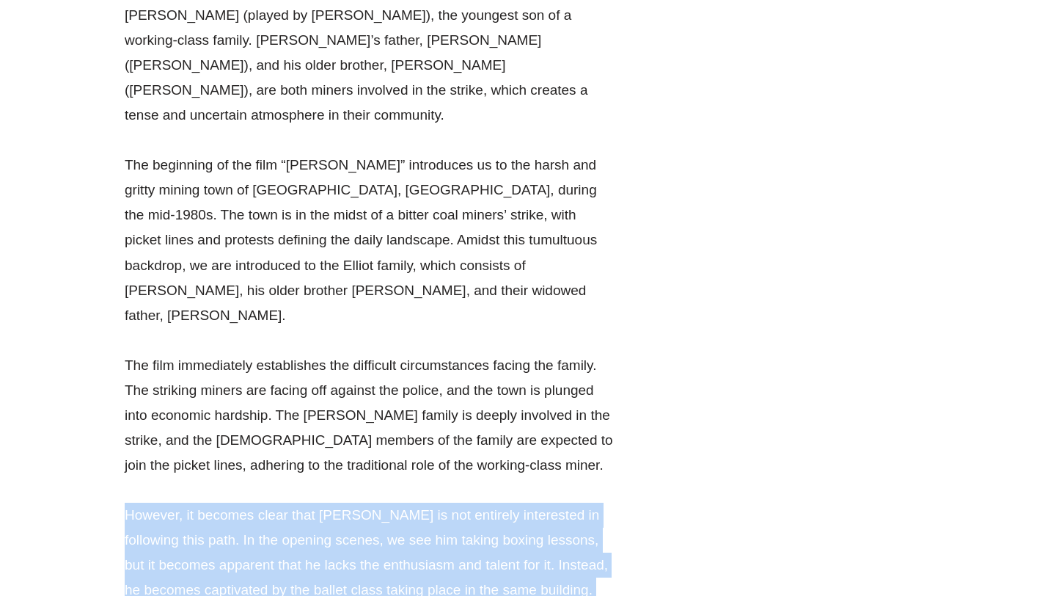
click at [271, 502] on p "However, it becomes clear that [PERSON_NAME] is not entirely interested in foll…" at bounding box center [370, 602] width 491 height 201
click at [278, 502] on p "However, it becomes clear that [PERSON_NAME] is not entirely interested in foll…" at bounding box center [370, 602] width 491 height 201
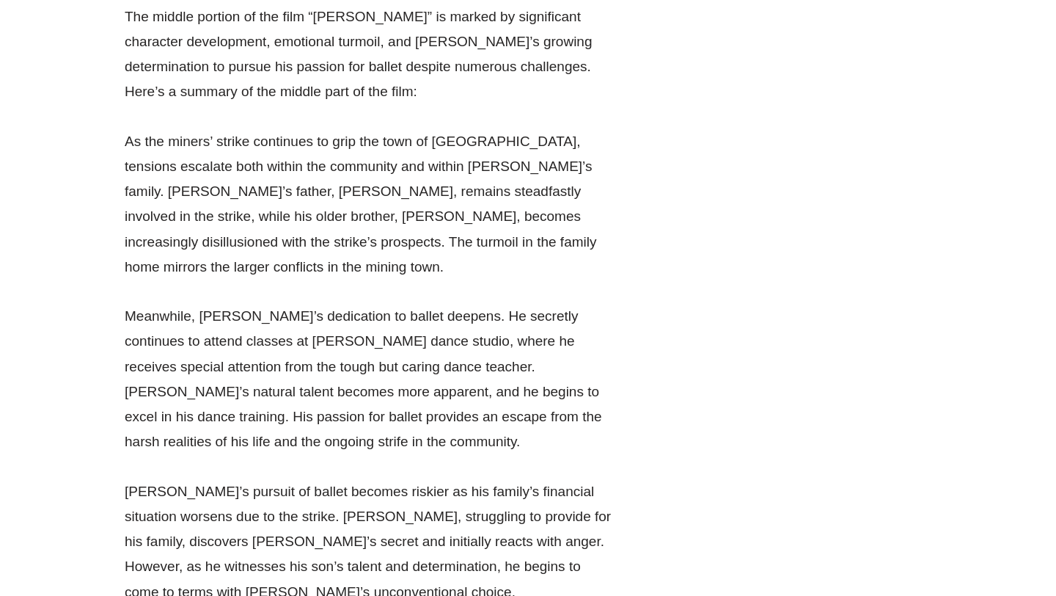
scroll to position [3139, 0]
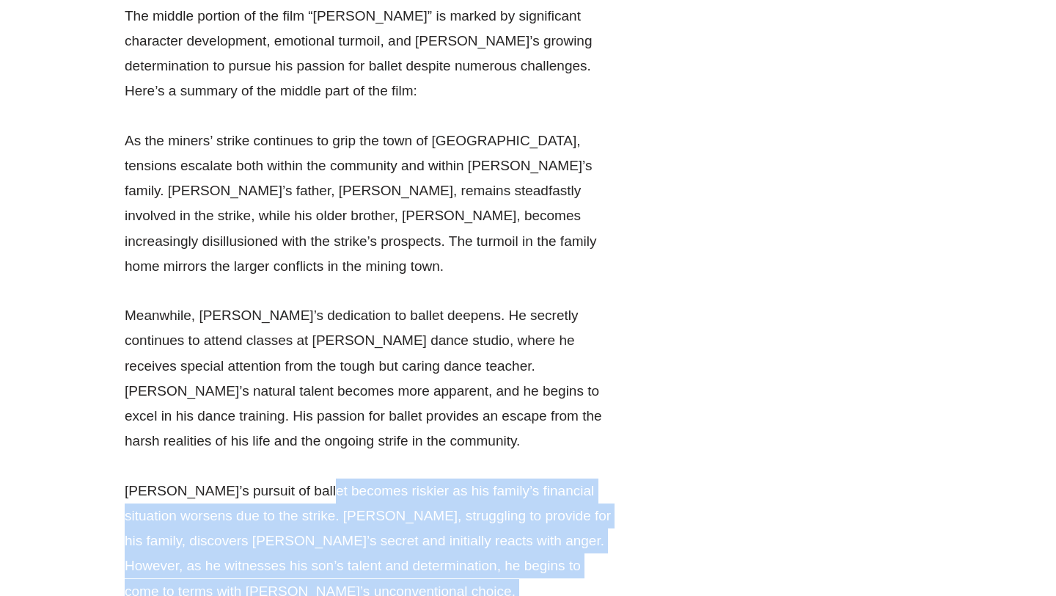
drag, startPoint x: 301, startPoint y: 259, endPoint x: 336, endPoint y: 480, distance: 224.2
click at [334, 477] on div "The middle portion of the film “Billy Elliot” is marked by significant characte…" at bounding box center [370, 553] width 491 height 1099
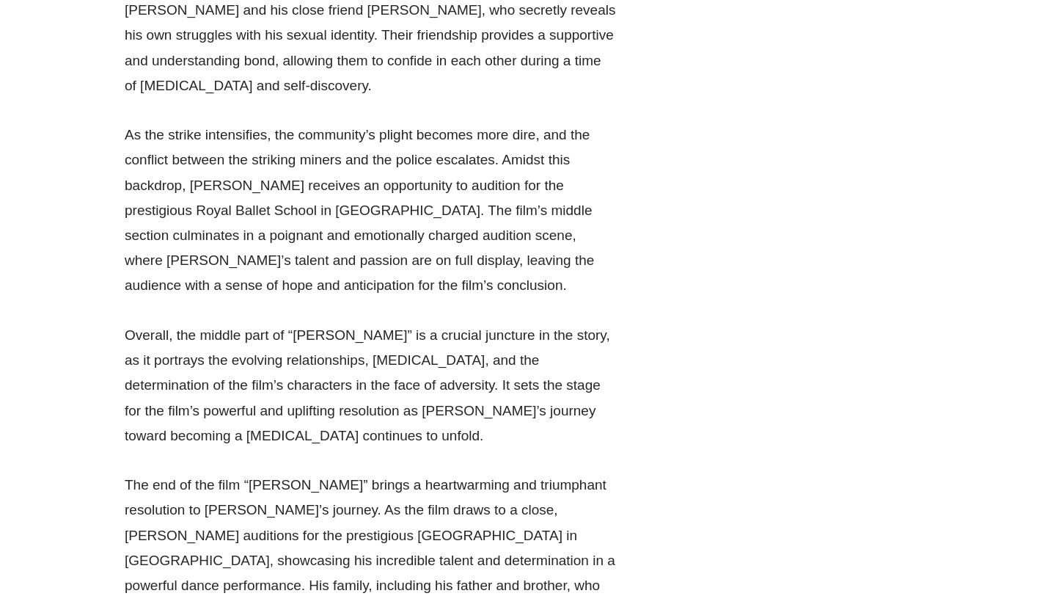
scroll to position [3800, 0]
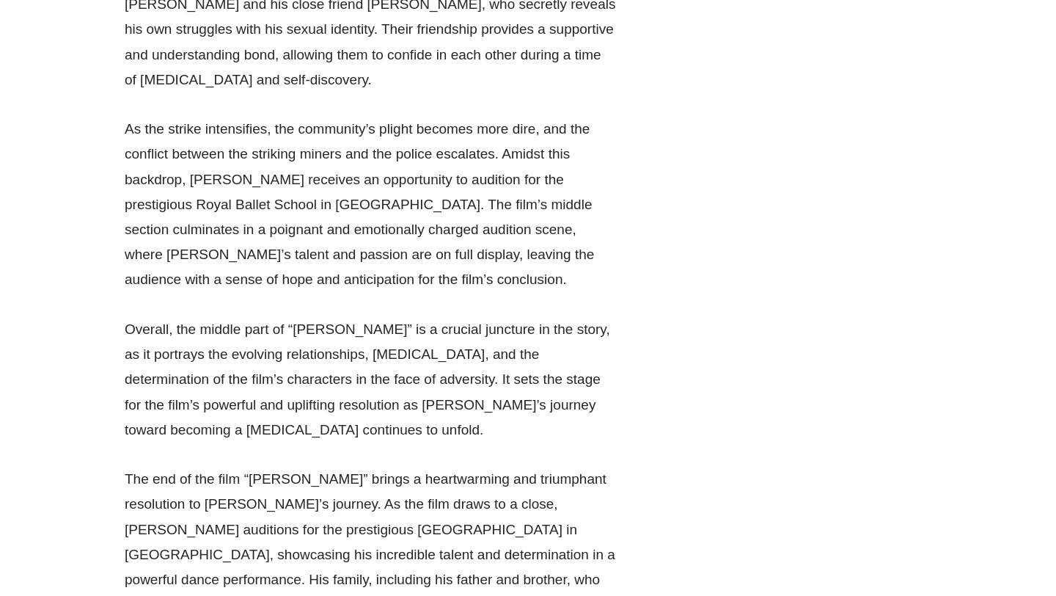
click at [316, 317] on p "Overall, the middle part of “[PERSON_NAME]” is a crucial juncture in the story,…" at bounding box center [370, 379] width 491 height 125
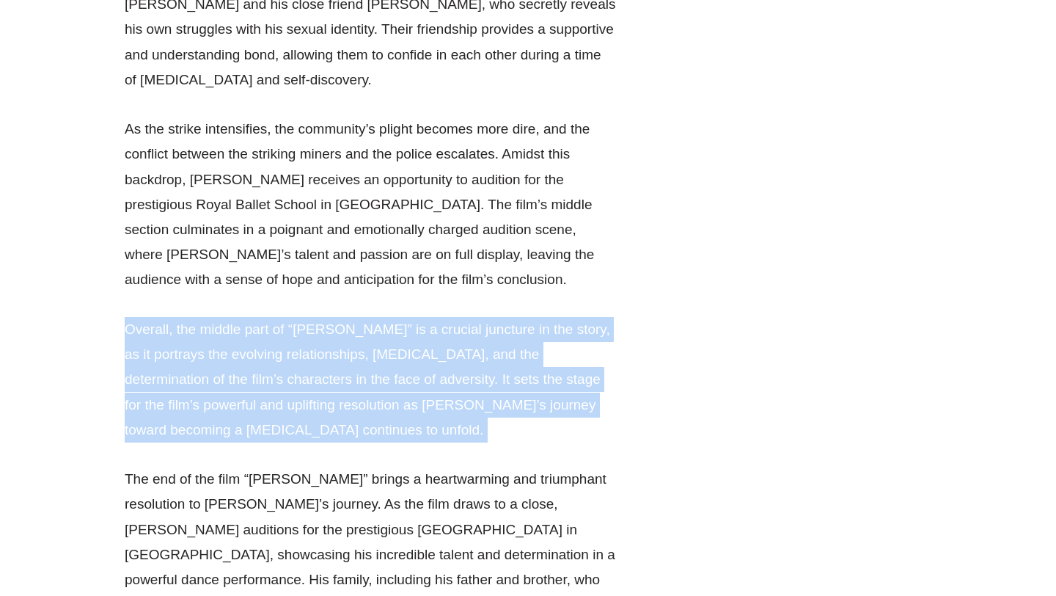
click at [316, 317] on p "Overall, the middle part of “[PERSON_NAME]” is a crucial juncture in the story,…" at bounding box center [370, 379] width 491 height 125
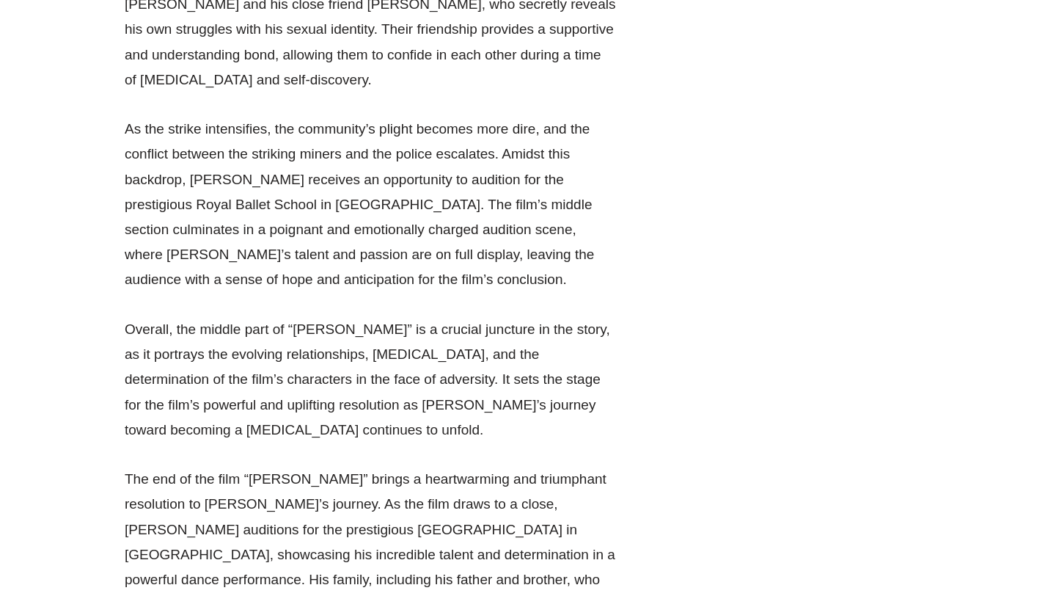
click at [333, 466] on p "The end of the film “[PERSON_NAME]” brings a heartwarming and triumphant resolu…" at bounding box center [370, 541] width 491 height 150
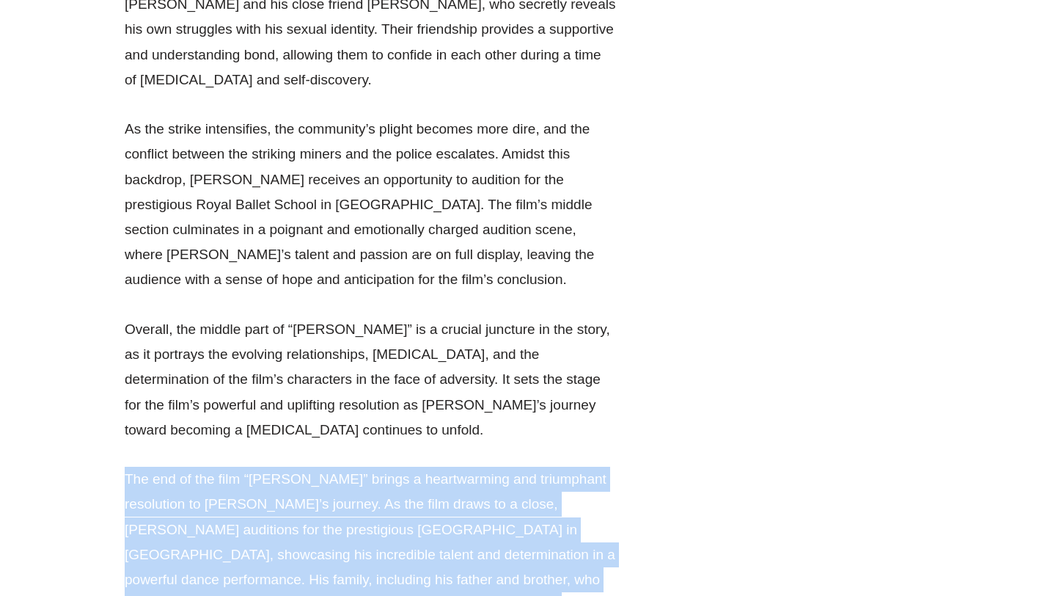
click at [333, 466] on p "The end of the film “[PERSON_NAME]” brings a heartwarming and triumphant resolu…" at bounding box center [370, 541] width 491 height 150
click at [337, 466] on p "The end of the film “[PERSON_NAME]” brings a heartwarming and triumphant resolu…" at bounding box center [370, 541] width 491 height 150
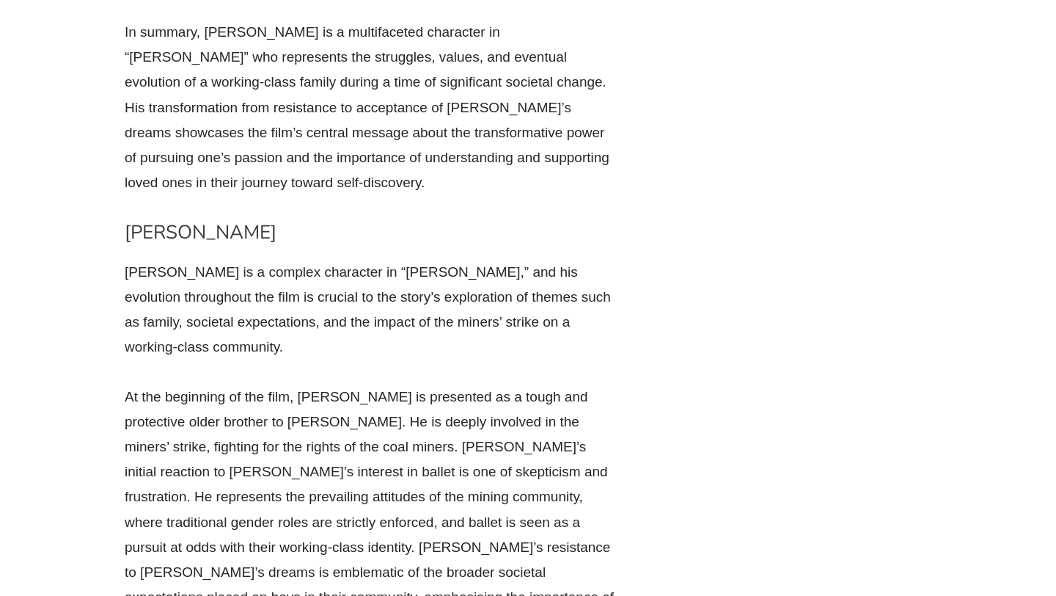
scroll to position [6952, 0]
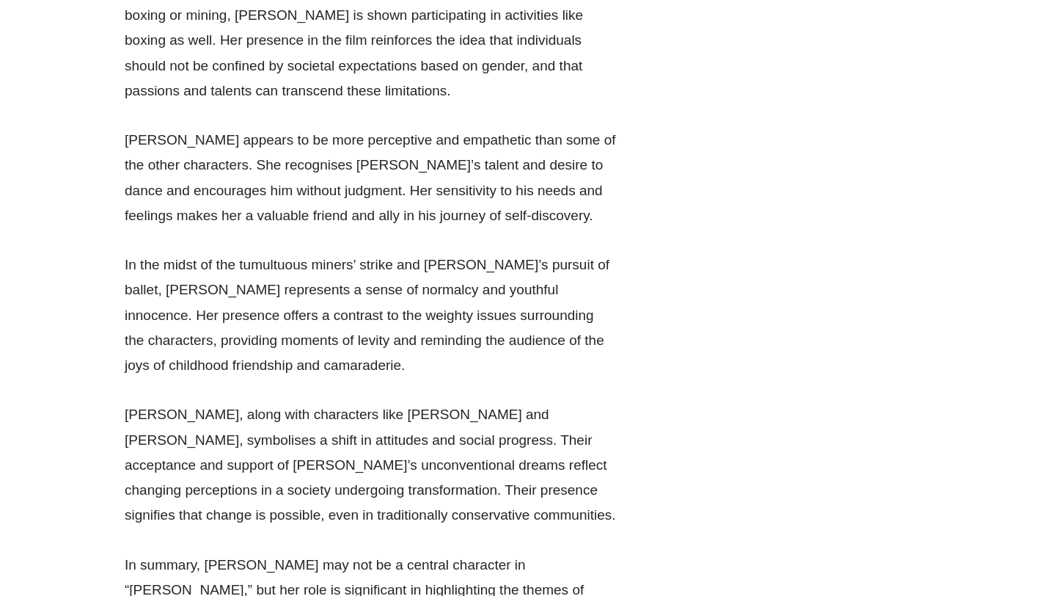
scroll to position [10972, 0]
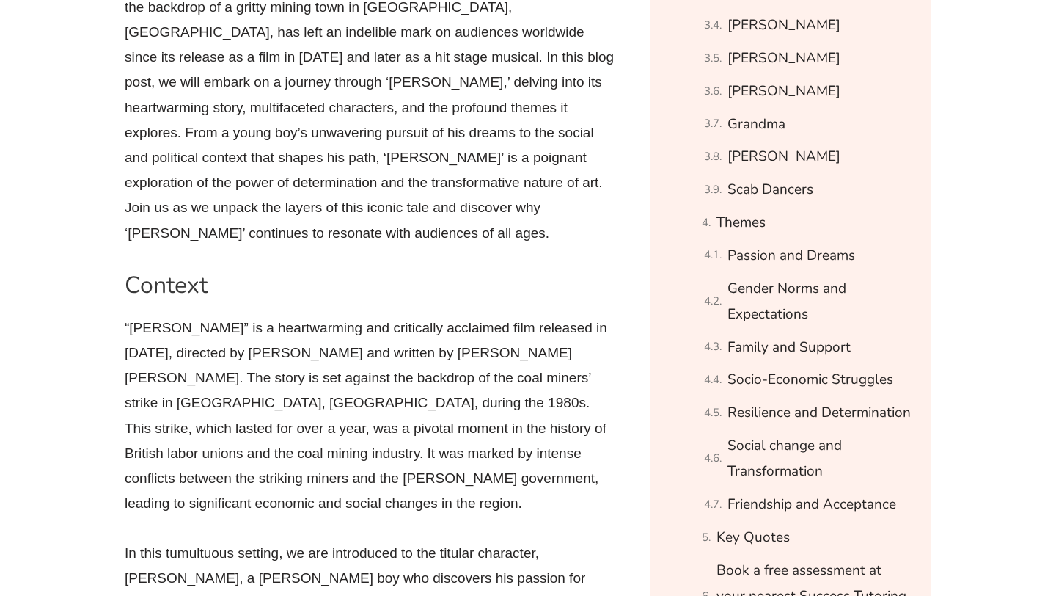
scroll to position [1240, 0]
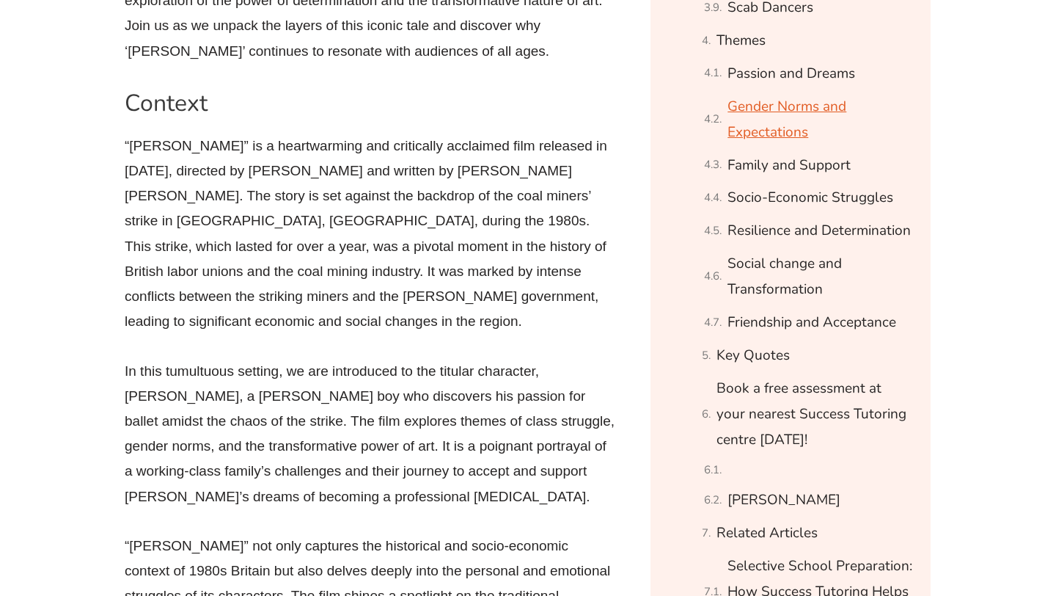
click at [795, 110] on link "Gender Norms and Expectations" at bounding box center [820, 120] width 185 height 52
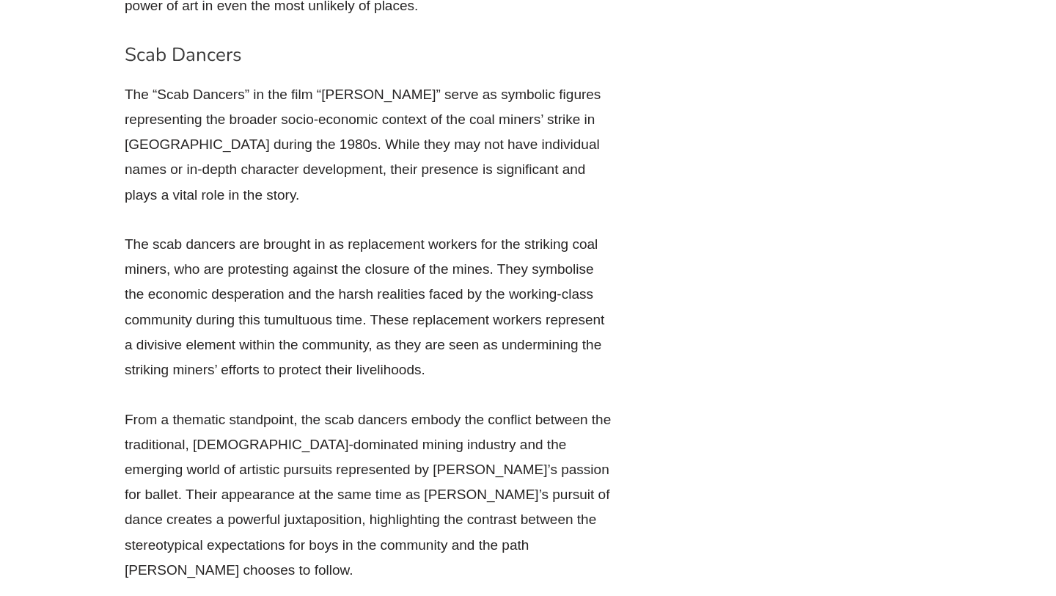
scroll to position [15274, 0]
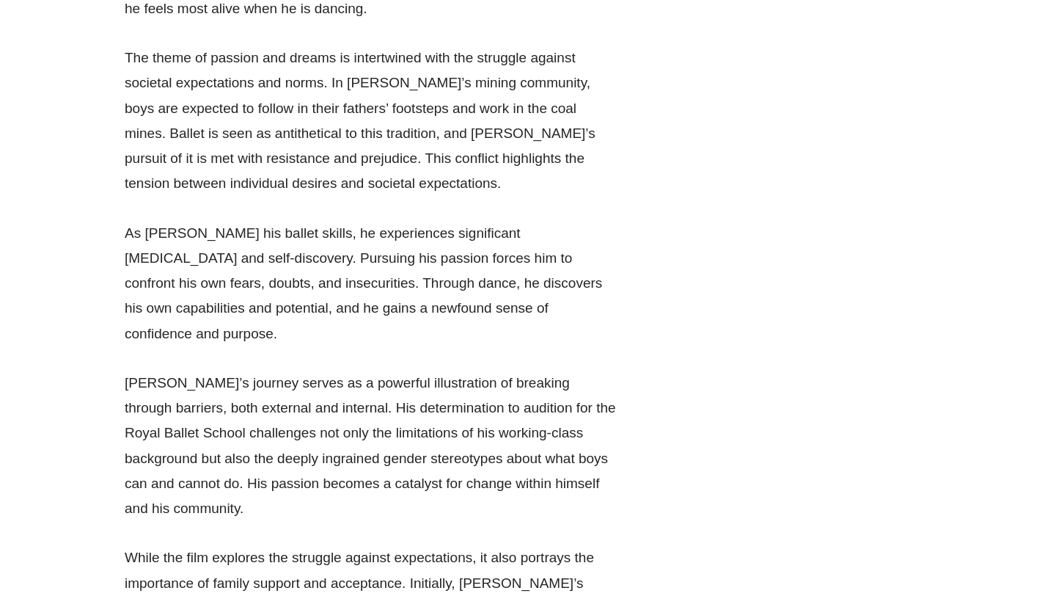
drag, startPoint x: 442, startPoint y: 268, endPoint x: 485, endPoint y: 450, distance: 186.8
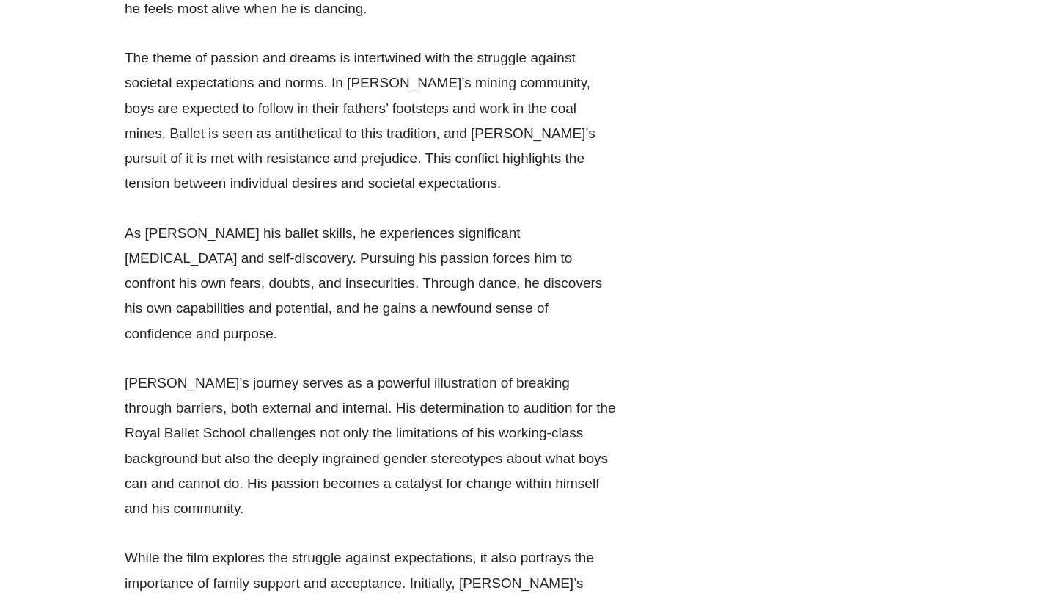
drag, startPoint x: 465, startPoint y: 321, endPoint x: 481, endPoint y: 466, distance: 146.1
